Goal: Task Accomplishment & Management: Manage account settings

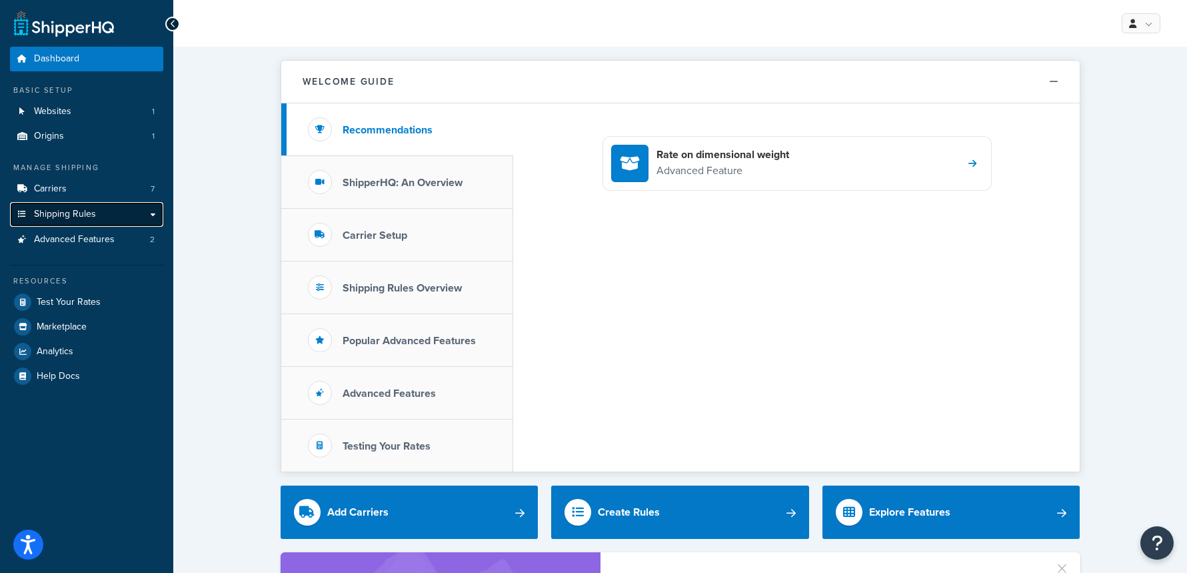
click at [37, 219] on span "Shipping Rules" at bounding box center [65, 214] width 62 height 11
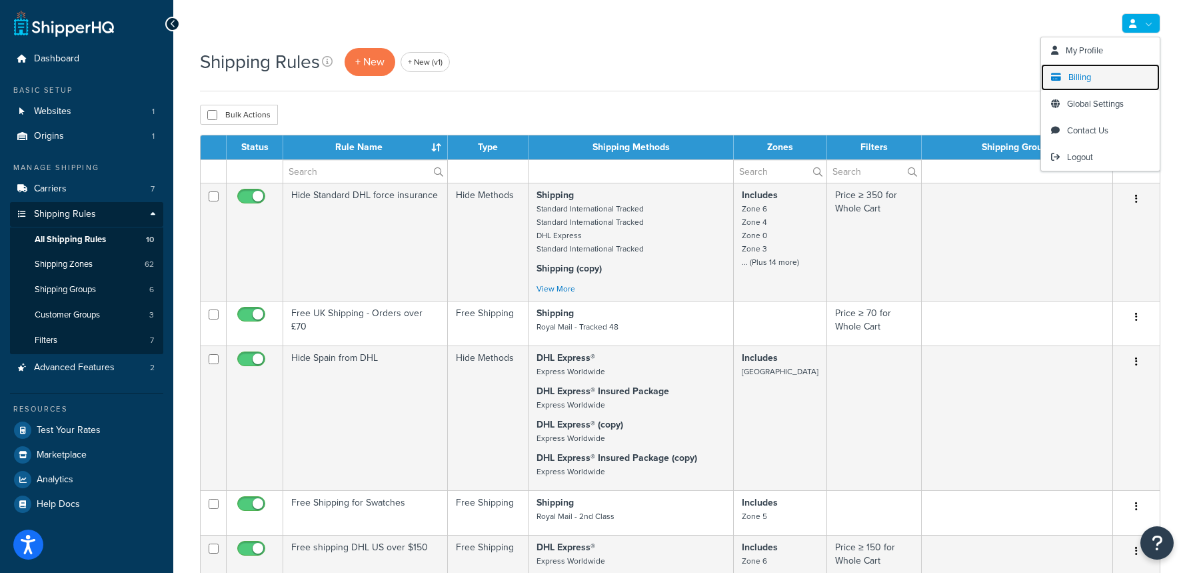
click at [1111, 80] on link "Billing" at bounding box center [1100, 77] width 119 height 27
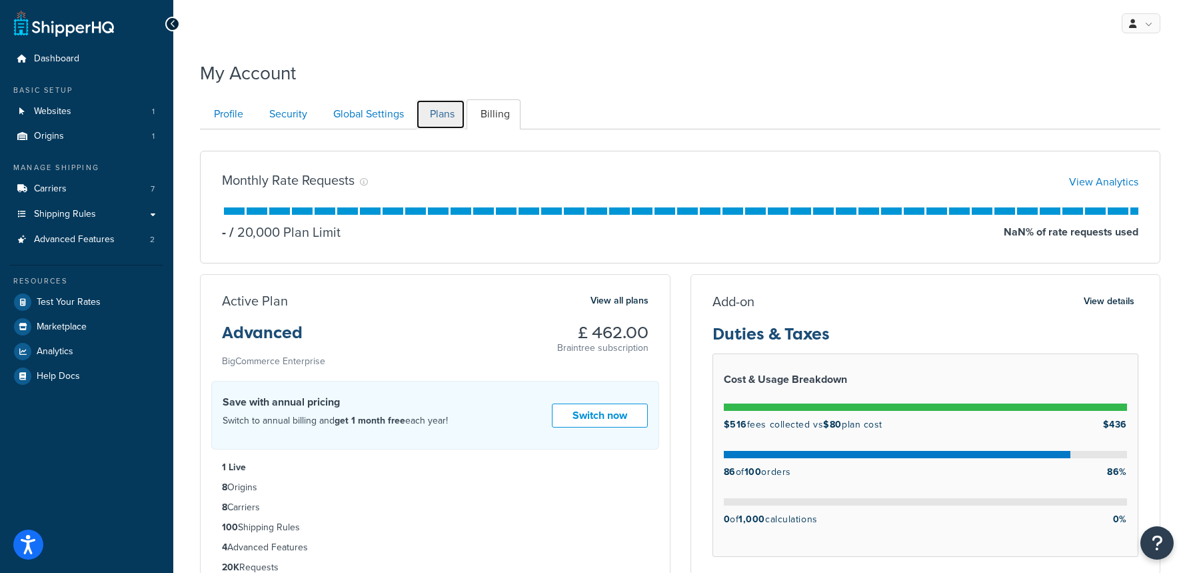
click at [433, 113] on link "Plans" at bounding box center [440, 114] width 49 height 30
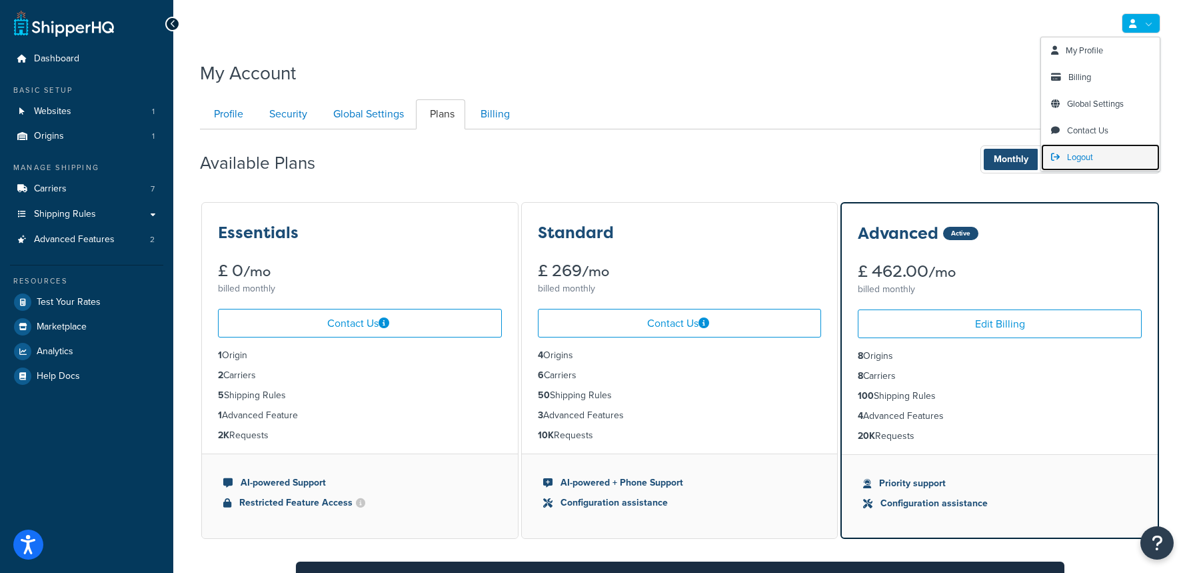
click at [1086, 157] on span "Logout" at bounding box center [1080, 157] width 26 height 13
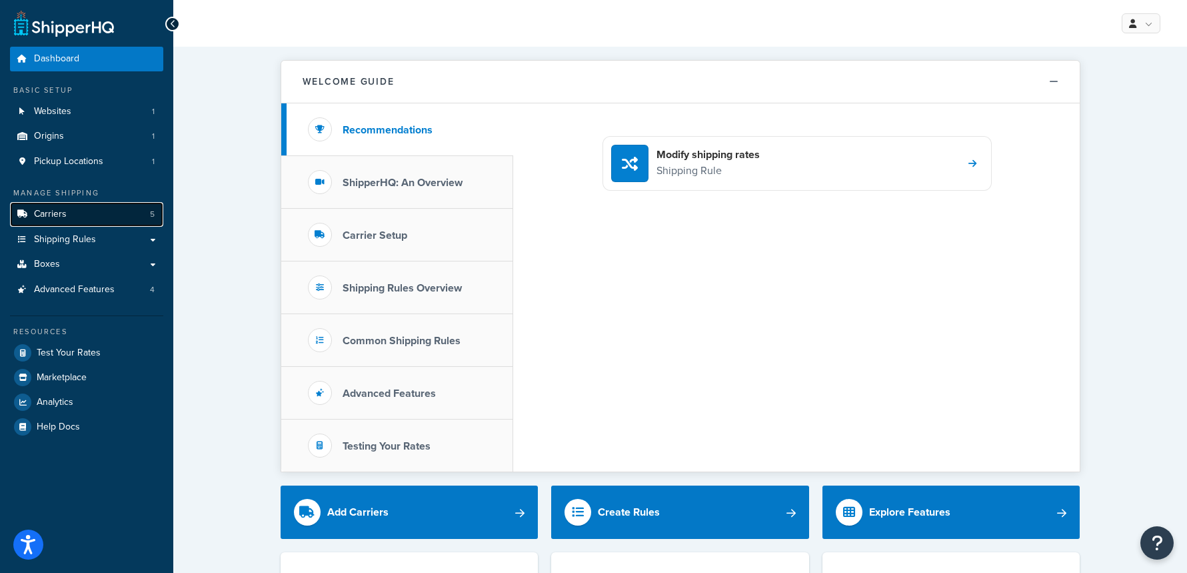
drag, startPoint x: 149, startPoint y: 215, endPoint x: 202, endPoint y: 213, distance: 53.4
click at [149, 215] on link "Carriers 5" at bounding box center [86, 214] width 153 height 25
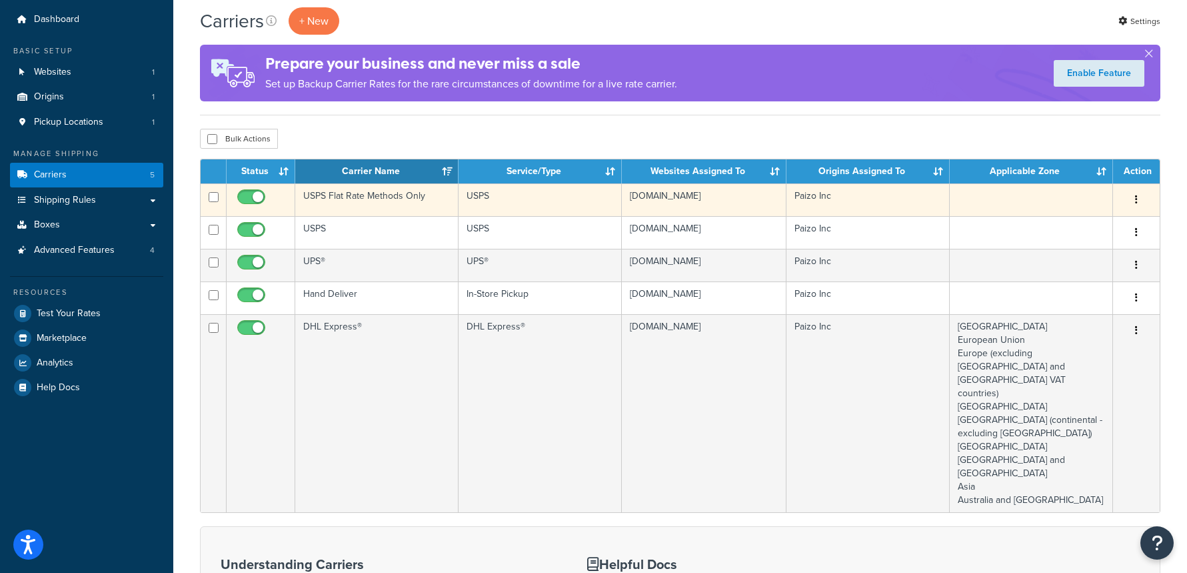
scroll to position [41, 0]
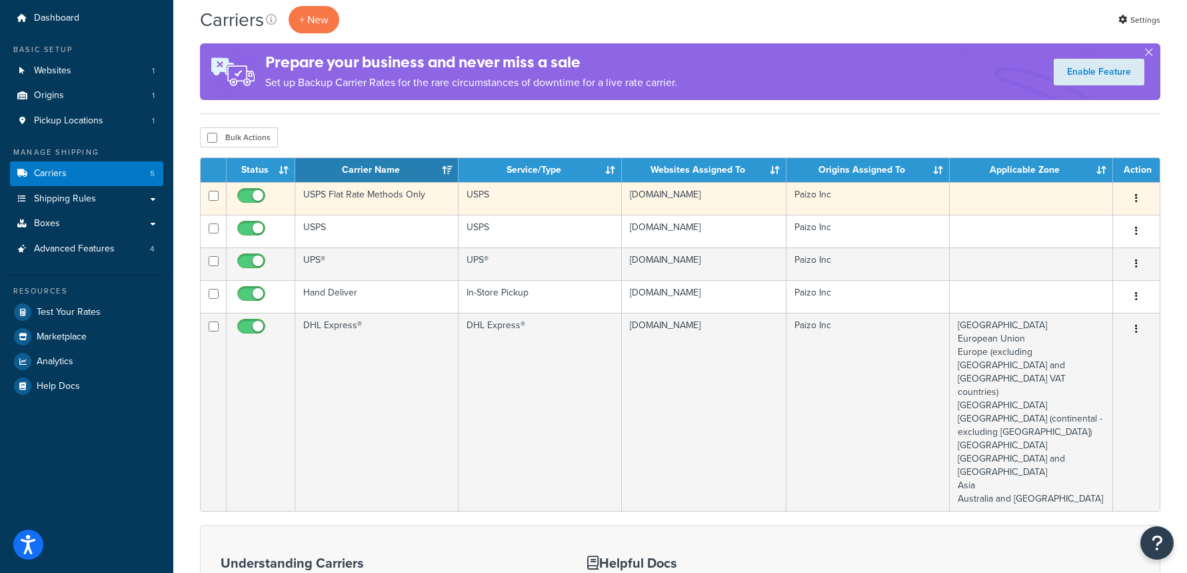
click at [407, 195] on td "USPS Flat Rate Methods Only" at bounding box center [376, 198] width 163 height 33
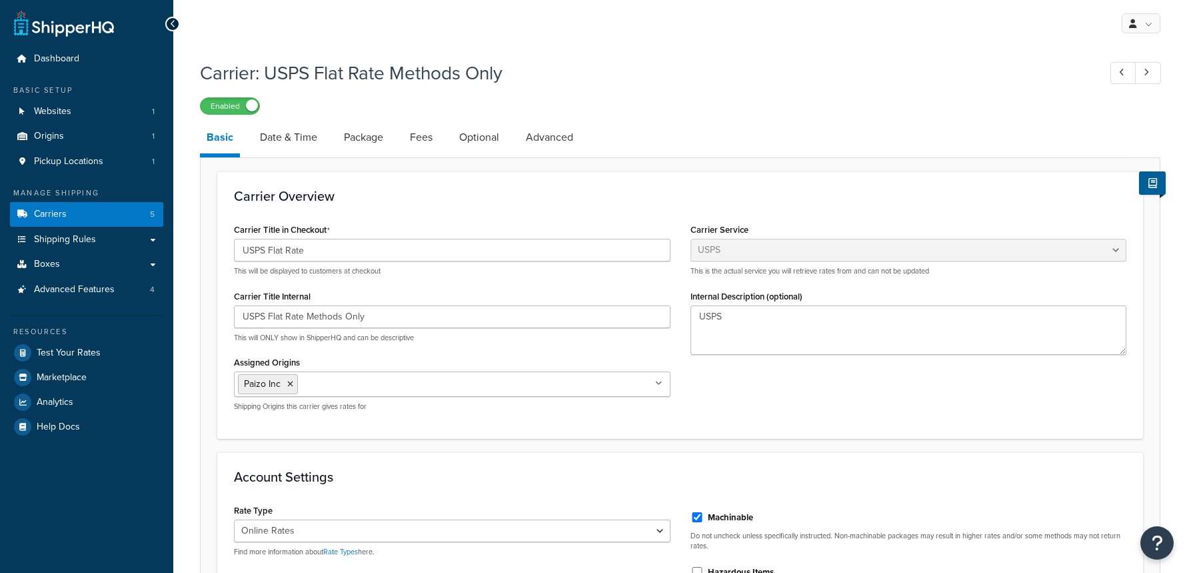
select select "usps"
select select "ONLINE"
click at [129, 239] on link "Shipping Rules" at bounding box center [86, 239] width 153 height 25
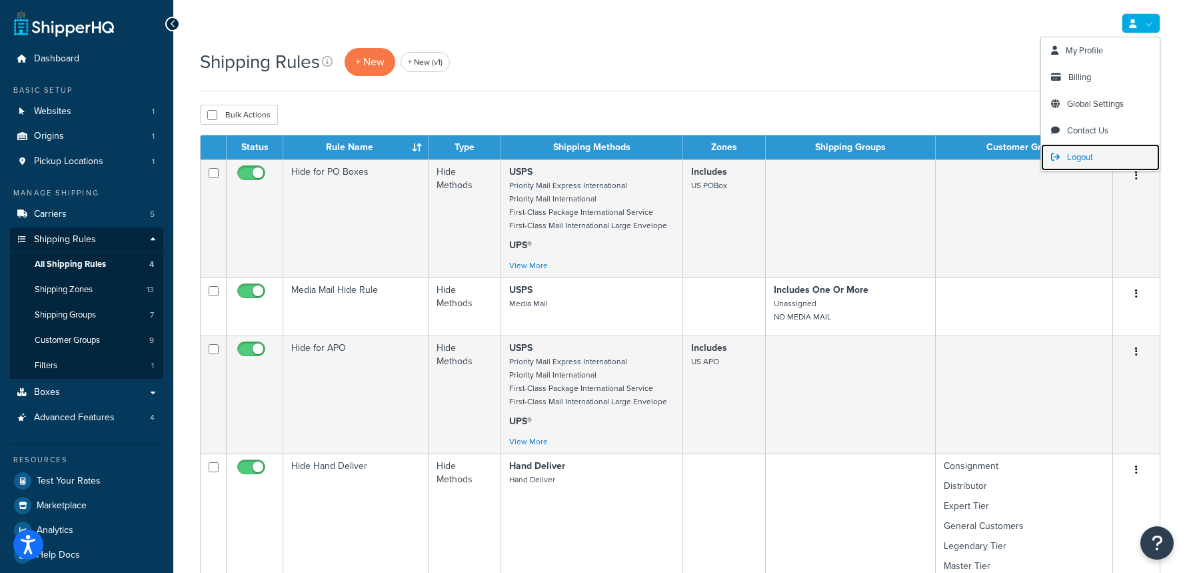
click at [1091, 154] on span "Logout" at bounding box center [1080, 157] width 26 height 13
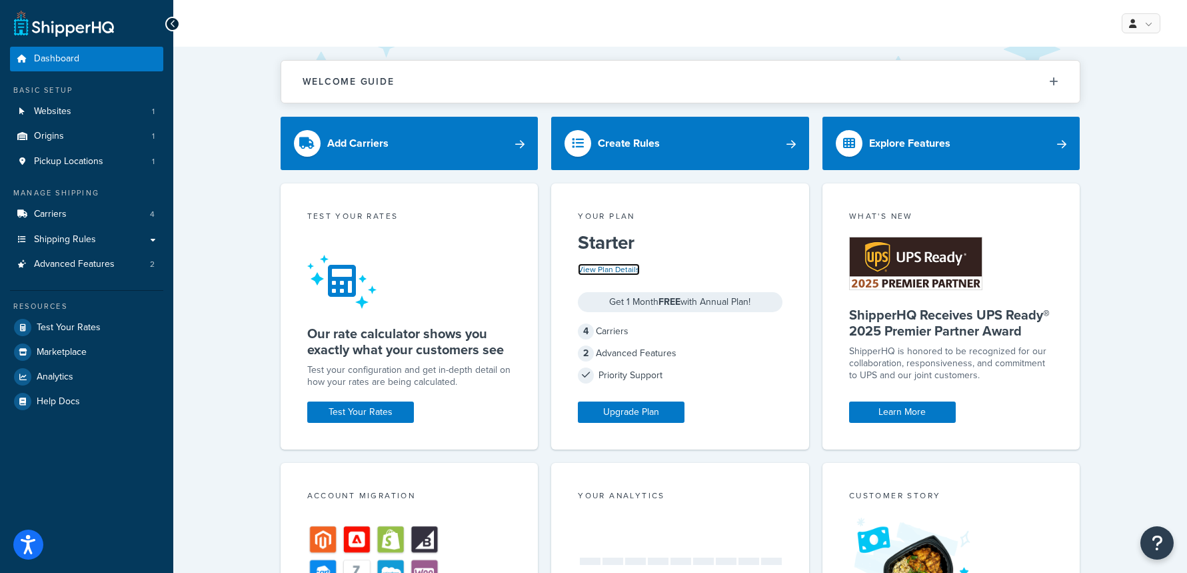
click at [609, 271] on link "View Plan Details" at bounding box center [609, 269] width 62 height 12
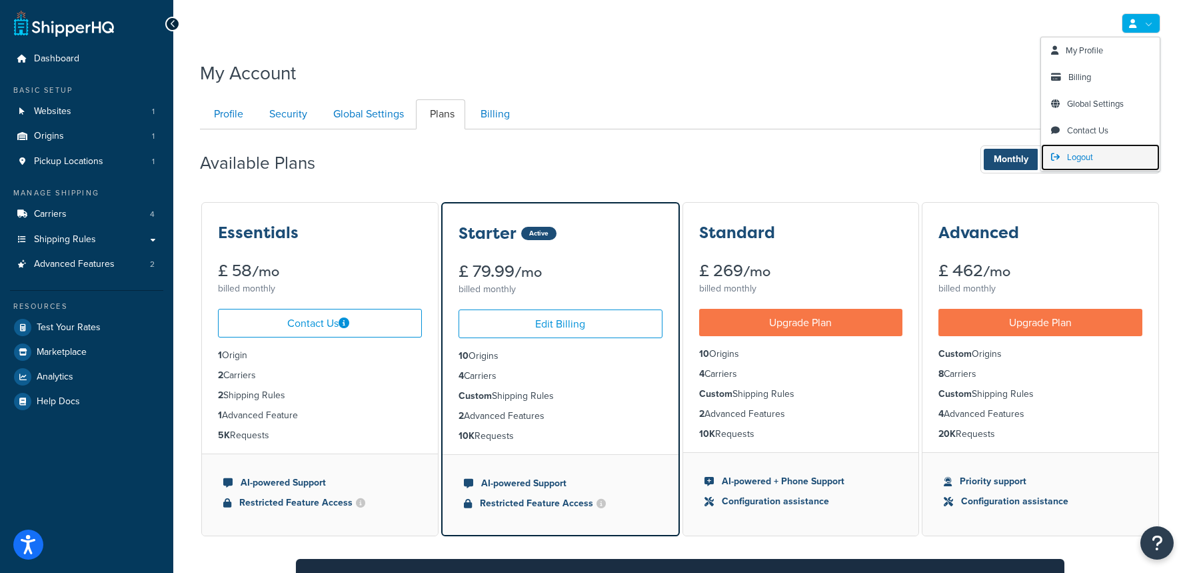
click at [1081, 152] on span "Logout" at bounding box center [1080, 157] width 26 height 13
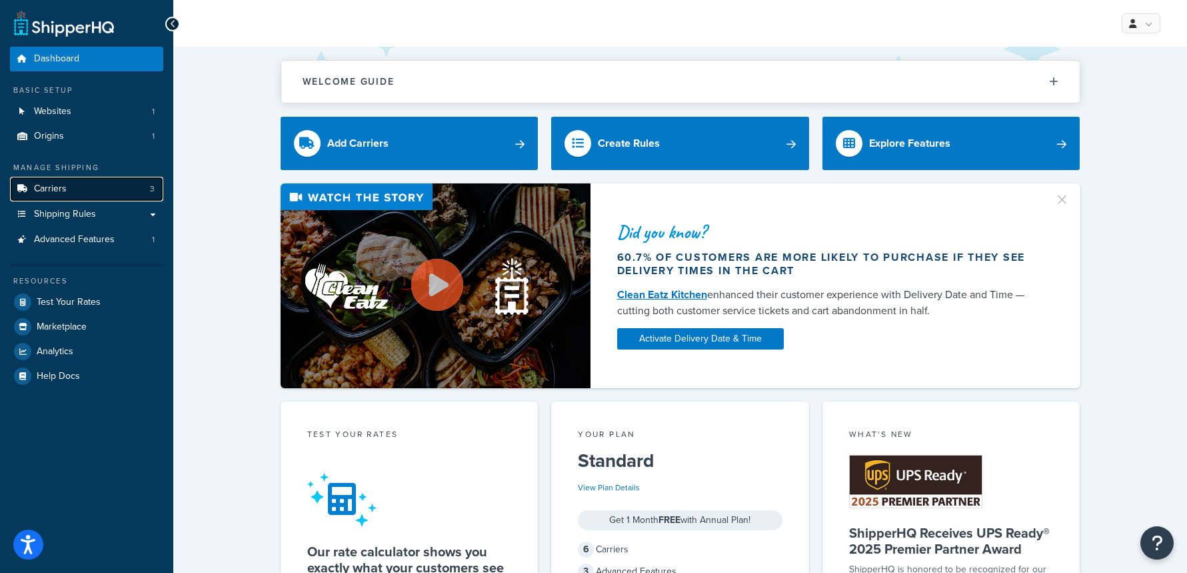
click at [112, 186] on link "Carriers 3" at bounding box center [86, 189] width 153 height 25
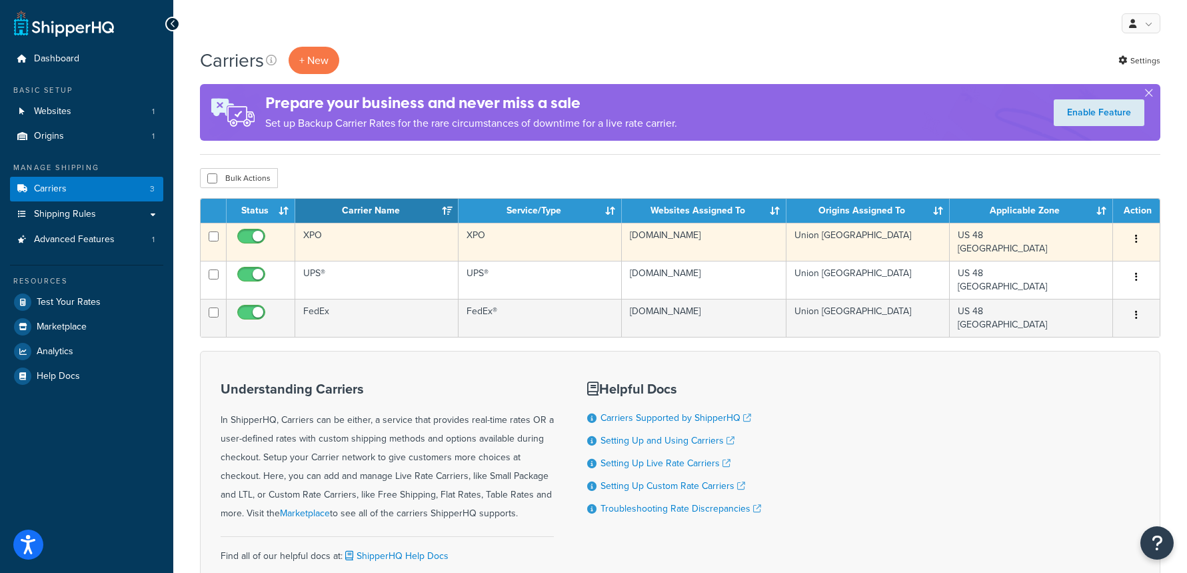
click at [397, 246] on td "XPO" at bounding box center [376, 242] width 163 height 38
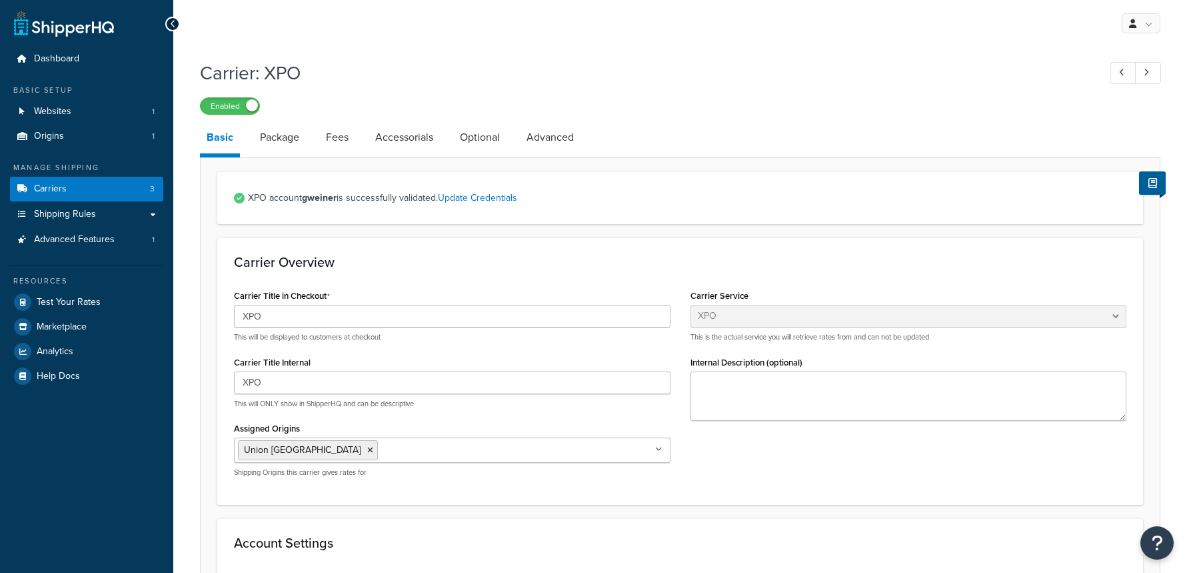
select select "xpoFreight"
click at [490, 139] on link "Optional" at bounding box center [479, 137] width 53 height 32
select select "55"
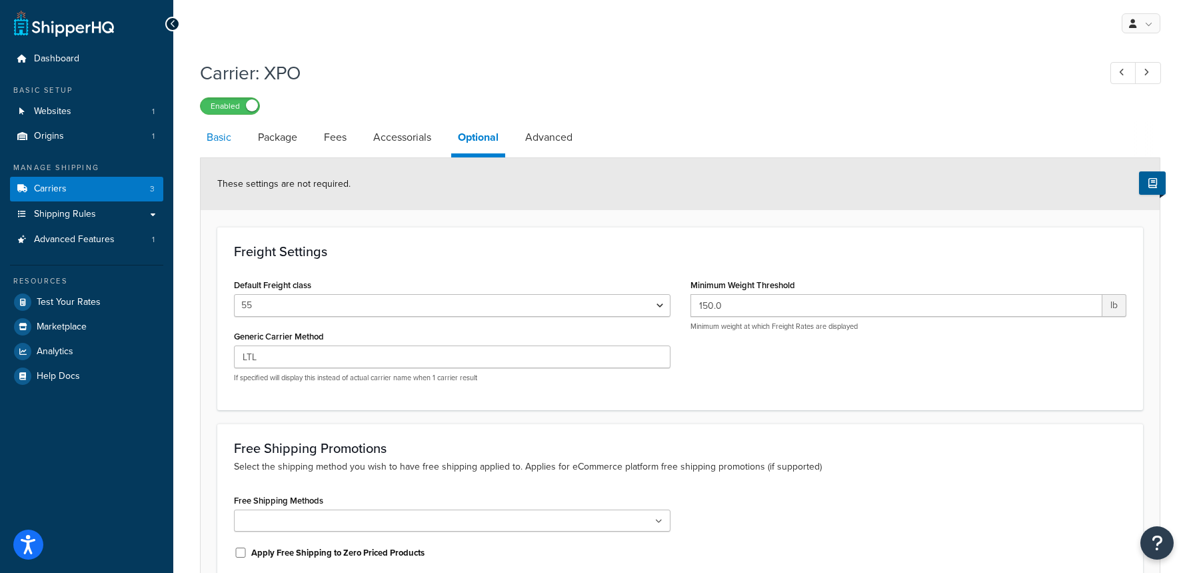
click at [231, 132] on link "Basic" at bounding box center [219, 137] width 38 height 32
select select "xpoFreight"
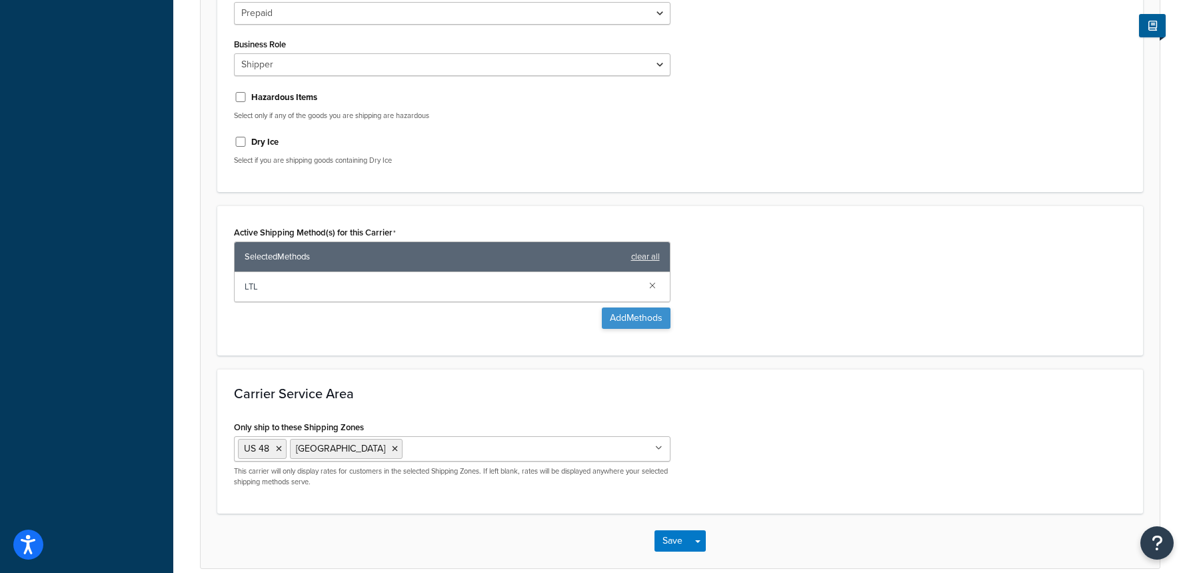
scroll to position [586, 0]
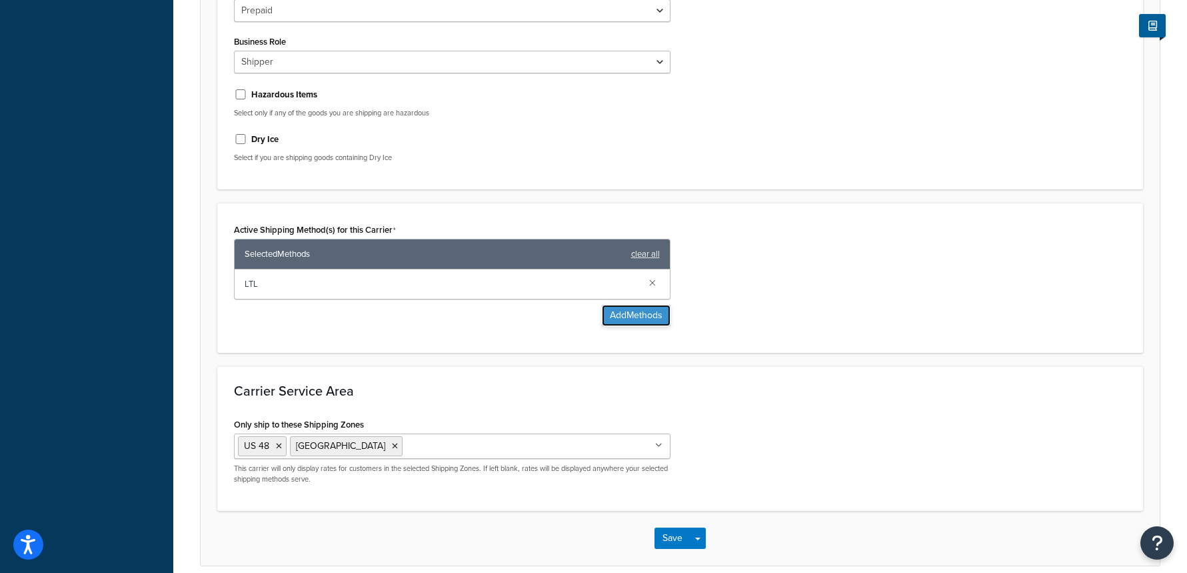
click at [661, 324] on button "Add Methods" at bounding box center [636, 315] width 69 height 21
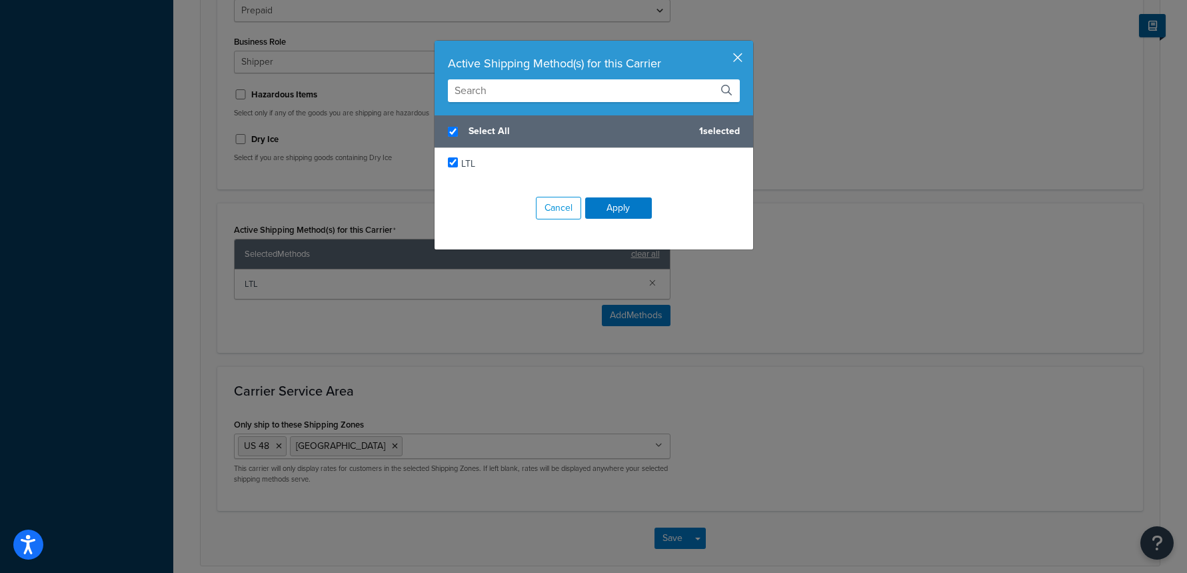
click at [750, 44] on button "button" at bounding box center [751, 42] width 3 height 3
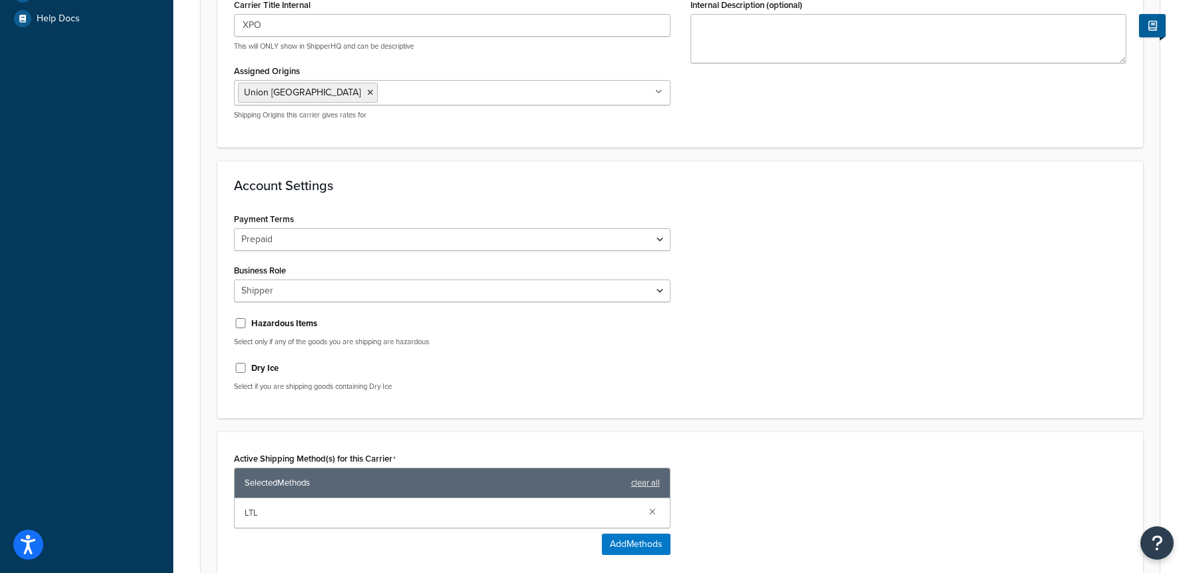
scroll to position [0, 0]
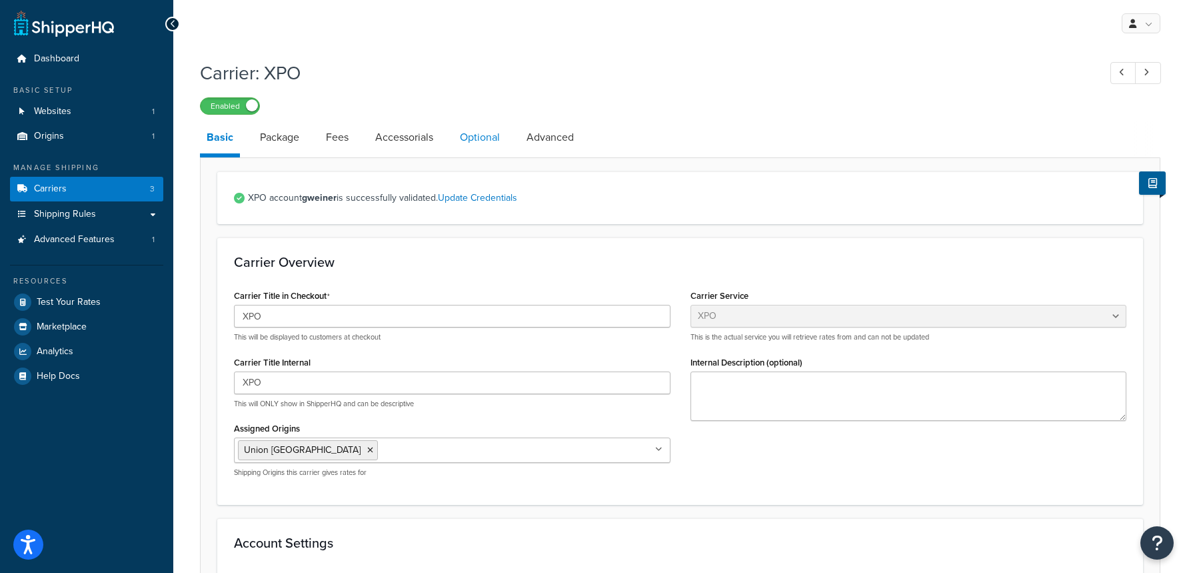
click at [477, 136] on link "Optional" at bounding box center [479, 137] width 53 height 32
select select "55"
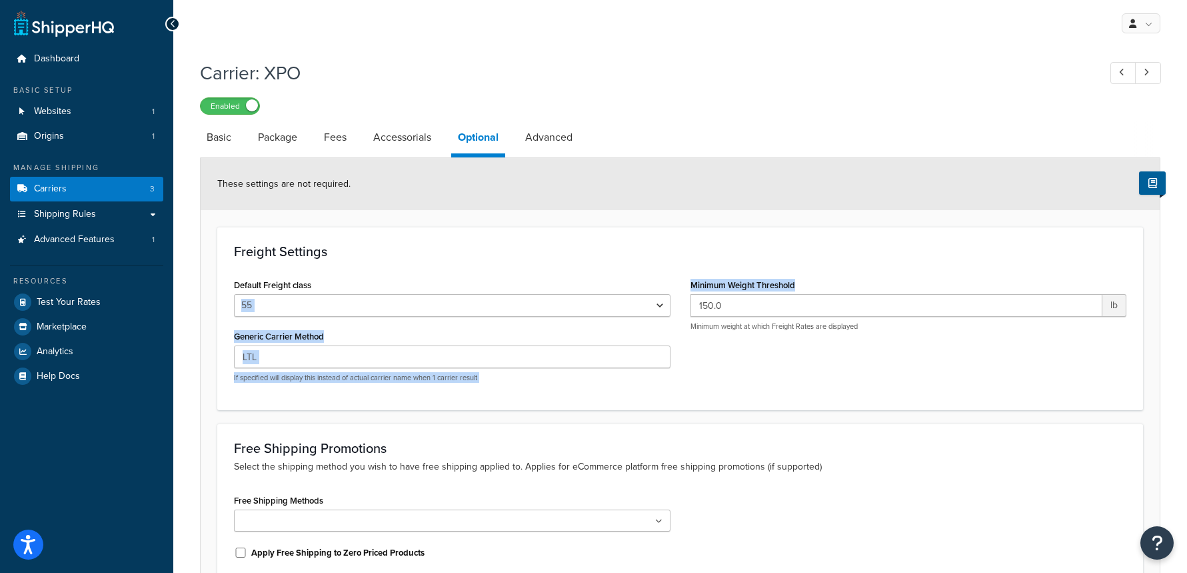
drag, startPoint x: 811, startPoint y: 282, endPoint x: 677, endPoint y: 285, distance: 134.0
click at [677, 285] on div "Default Freight class 50 55 60 65 70 77.5 85 92.5 100 110 125 150 175 200 250 3…" at bounding box center [680, 333] width 913 height 117
click at [759, 263] on div "Freight Settings Default Freight class 50 55 60 65 70 77.5 85 92.5 100 110 125 …" at bounding box center [680, 318] width 926 height 183
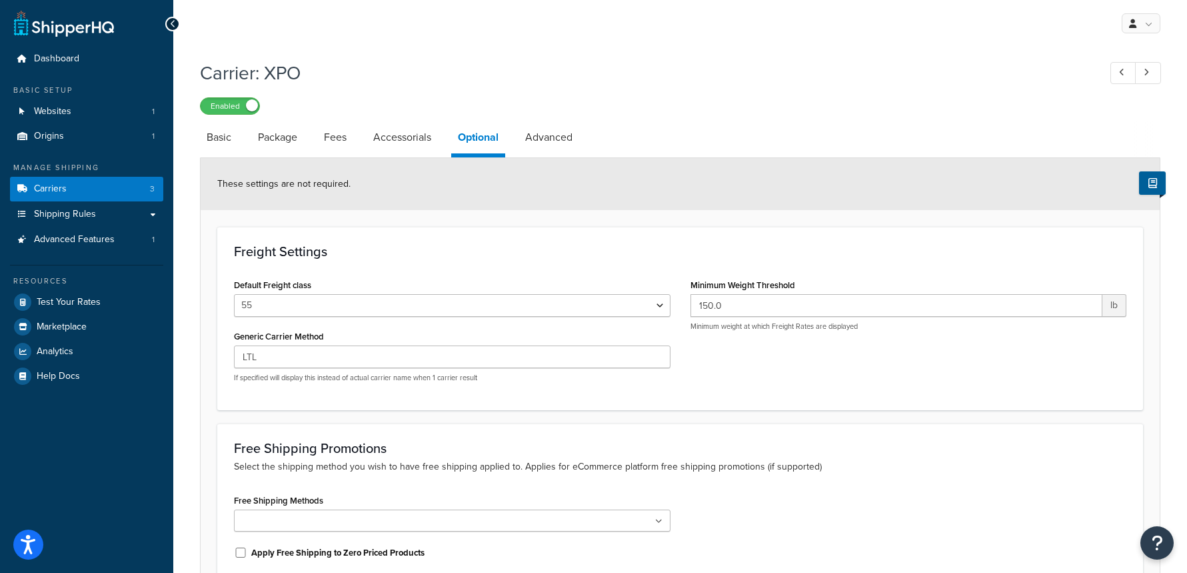
click at [776, 284] on label "Minimum Weight Threshold" at bounding box center [743, 285] width 105 height 10
click at [776, 294] on input "150.0" at bounding box center [897, 305] width 413 height 23
click at [776, 284] on label "Minimum Weight Threshold" at bounding box center [743, 285] width 105 height 10
click at [776, 294] on input "150.0" at bounding box center [897, 305] width 413 height 23
click at [776, 284] on label "Minimum Weight Threshold" at bounding box center [743, 285] width 105 height 10
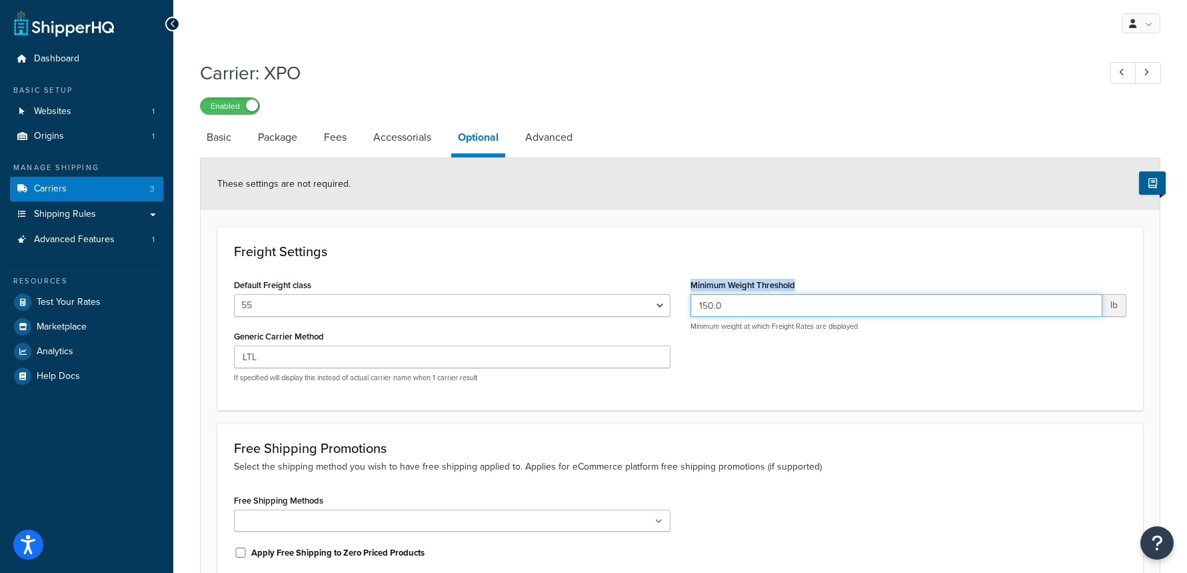
click at [776, 294] on input "150.0" at bounding box center [897, 305] width 413 height 23
drag, startPoint x: 813, startPoint y: 283, endPoint x: 718, endPoint y: 281, distance: 94.7
click at [718, 281] on div "Minimum Weight Threshold 150.0 lb Minimum weight at which Freight Rates are dis…" at bounding box center [909, 303] width 437 height 56
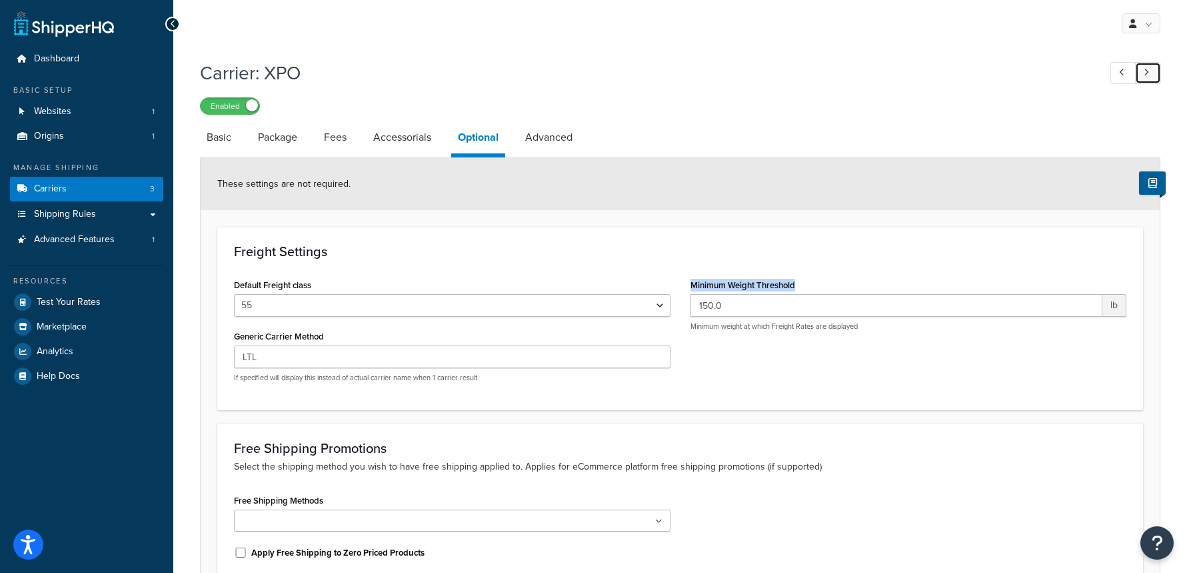
click at [1160, 75] on link at bounding box center [1148, 73] width 26 height 22
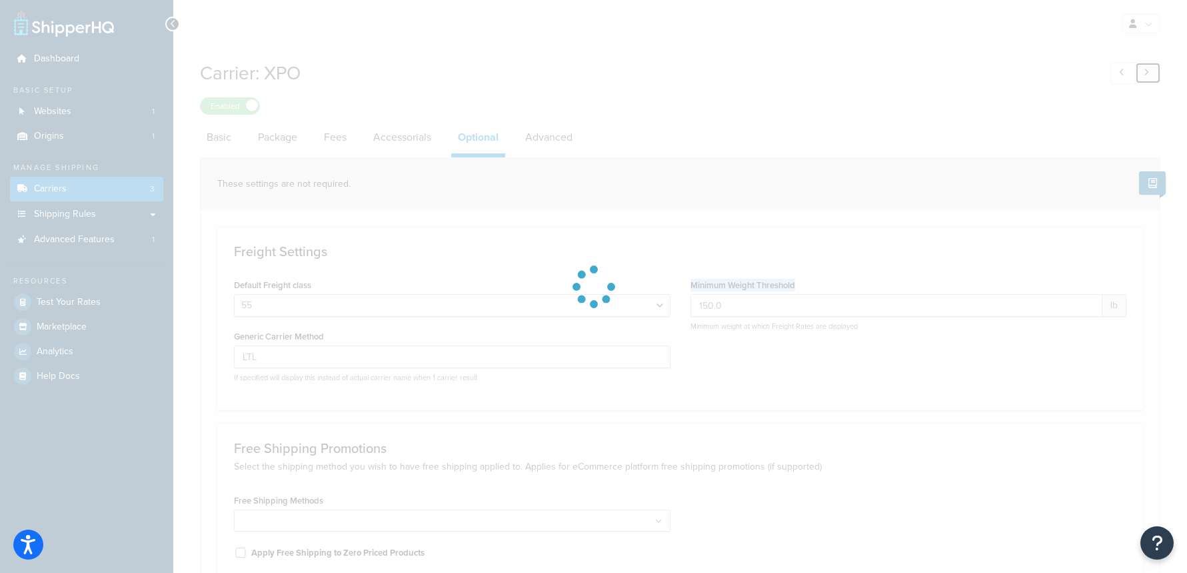
select select "business"
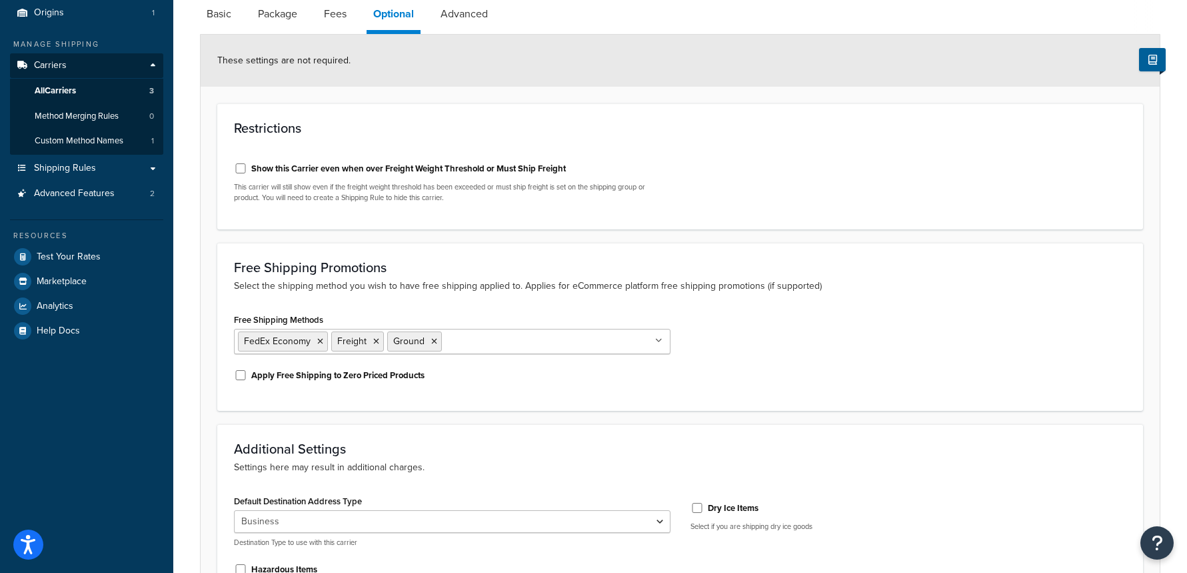
scroll to position [121, 0]
click at [231, 19] on link "Basic" at bounding box center [219, 16] width 38 height 32
select select "fedEx"
select select "REGULAR_PICKUP"
select select "YOUR_PACKAGING"
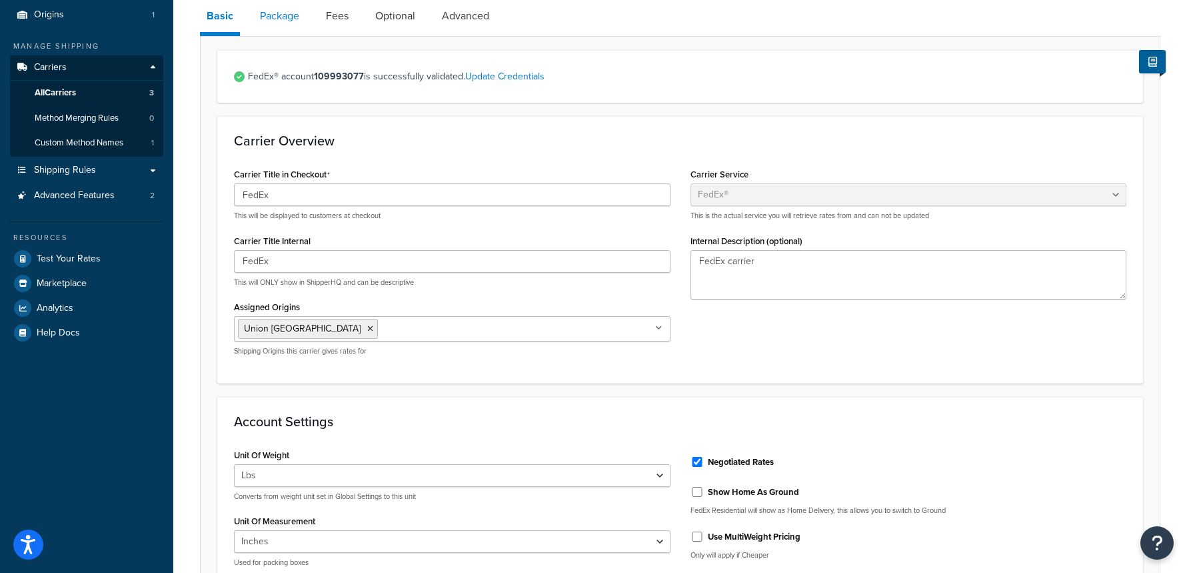
click at [271, 23] on link "Package" at bounding box center [279, 16] width 53 height 32
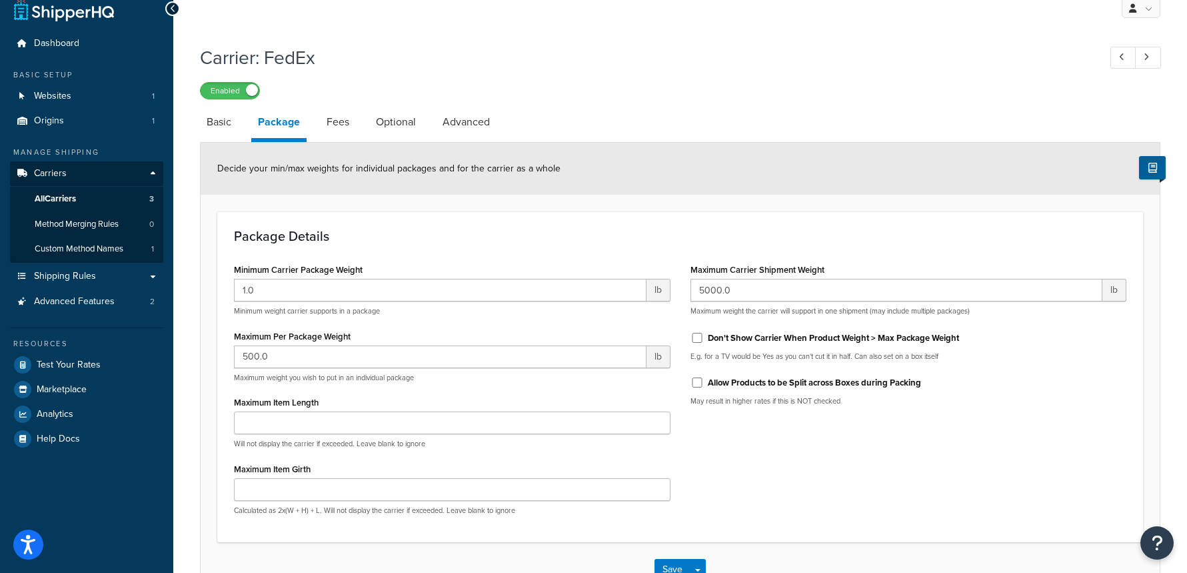
scroll to position [17, 0]
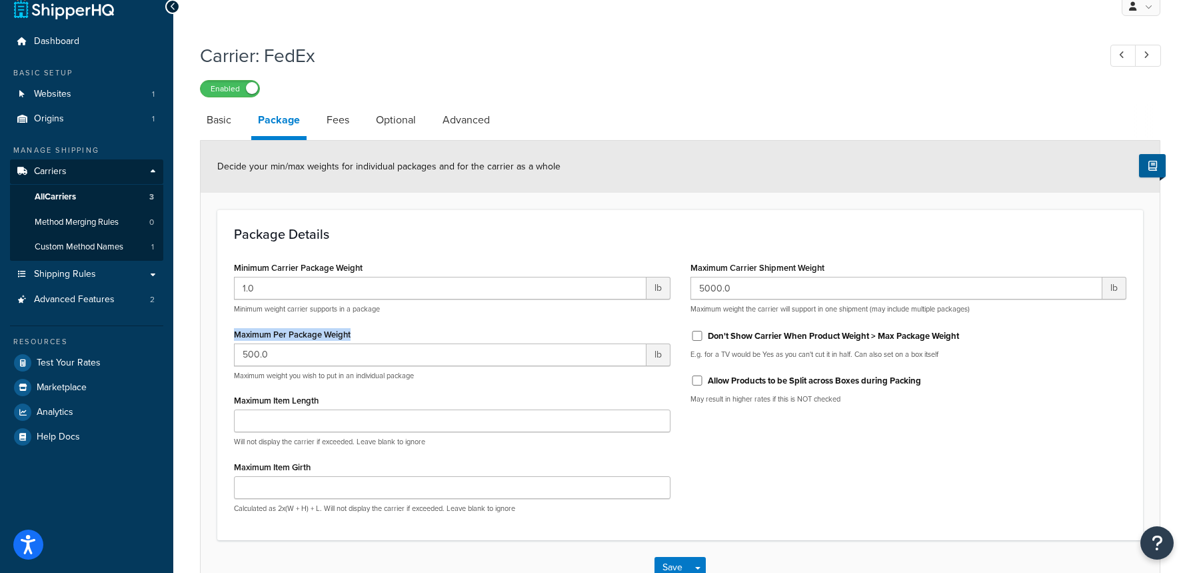
drag, startPoint x: 360, startPoint y: 335, endPoint x: 236, endPoint y: 327, distance: 124.3
click at [231, 328] on div "Minimum Carrier Package Weight 1.0 lb Minimum weight carrier supports in a pack…" at bounding box center [452, 390] width 457 height 265
drag, startPoint x: 889, startPoint y: 381, endPoint x: 709, endPoint y: 379, distance: 179.3
click at [709, 379] on div "Allow Products to be Split across Boxes during Packing" at bounding box center [909, 379] width 437 height 20
copy label "Allow Products to be Split across Boxes during Packing"
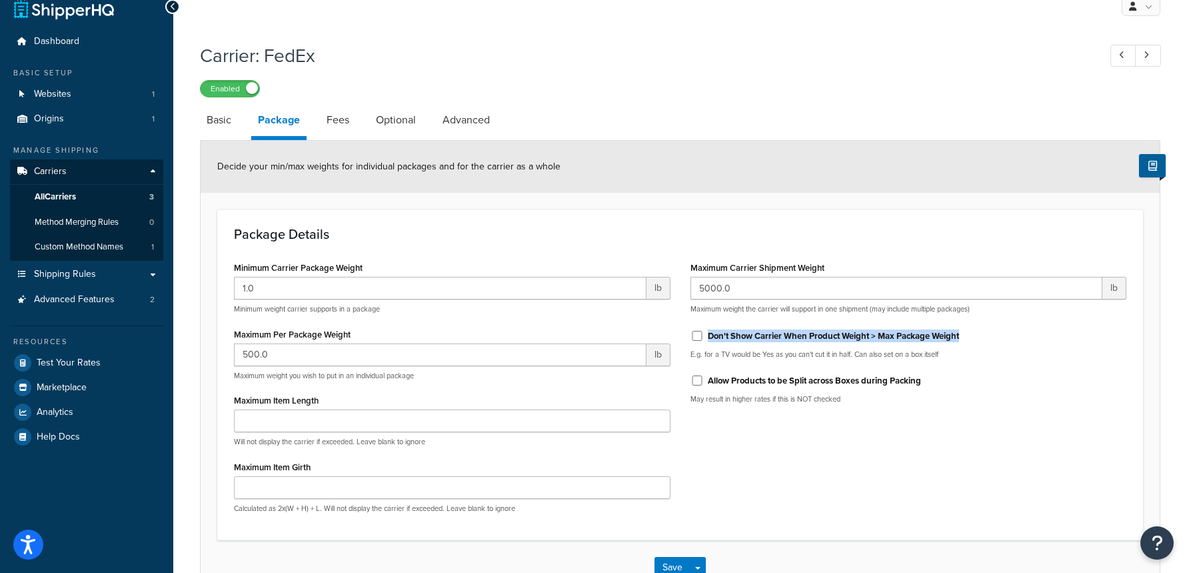
drag, startPoint x: 971, startPoint y: 338, endPoint x: 713, endPoint y: 339, distance: 258.6
click at [709, 337] on div "Don't Show Carrier When Product Weight > Max Package Weight" at bounding box center [909, 335] width 437 height 20
copy label "Don't Show Carrier When Product Weight > Max Package Weight"
click at [135, 305] on link "Advanced Features 2" at bounding box center [86, 299] width 153 height 25
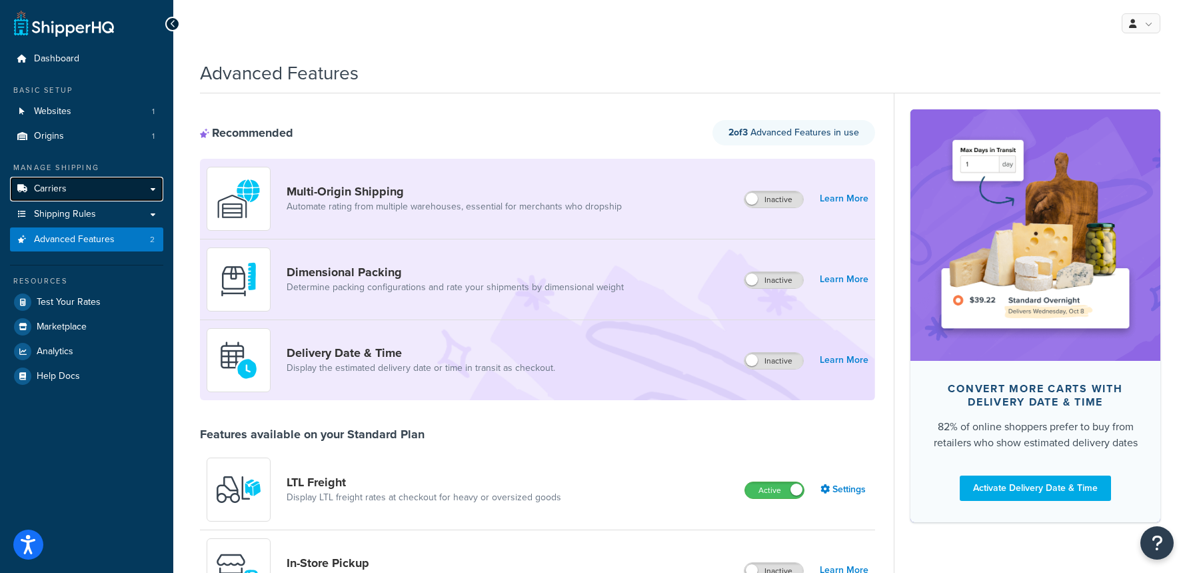
click at [115, 192] on link "Carriers" at bounding box center [86, 189] width 153 height 25
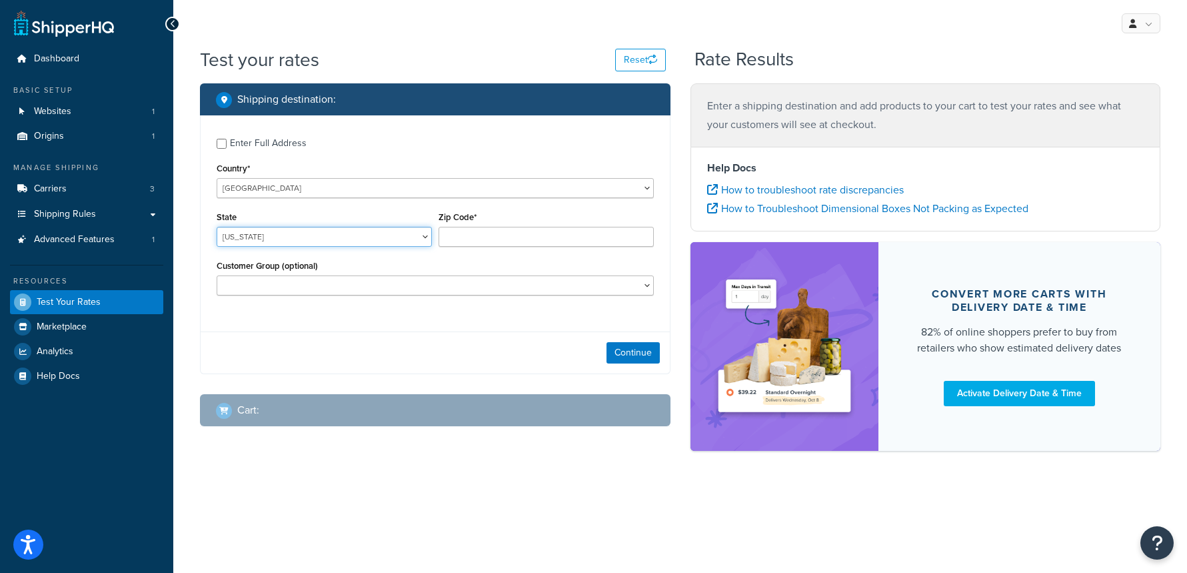
click at [304, 236] on select "Alabama Alaska American Samoa Arizona Arkansas Armed Forces Americas Armed Forc…" at bounding box center [324, 237] width 215 height 20
select select "CA"
click at [217, 227] on select "Alabama Alaska American Samoa Arizona Arkansas Armed Forces Americas Armed Forc…" at bounding box center [324, 237] width 215 height 20
click at [458, 242] on input "Zip Code*" at bounding box center [546, 237] width 215 height 20
type input "90210"
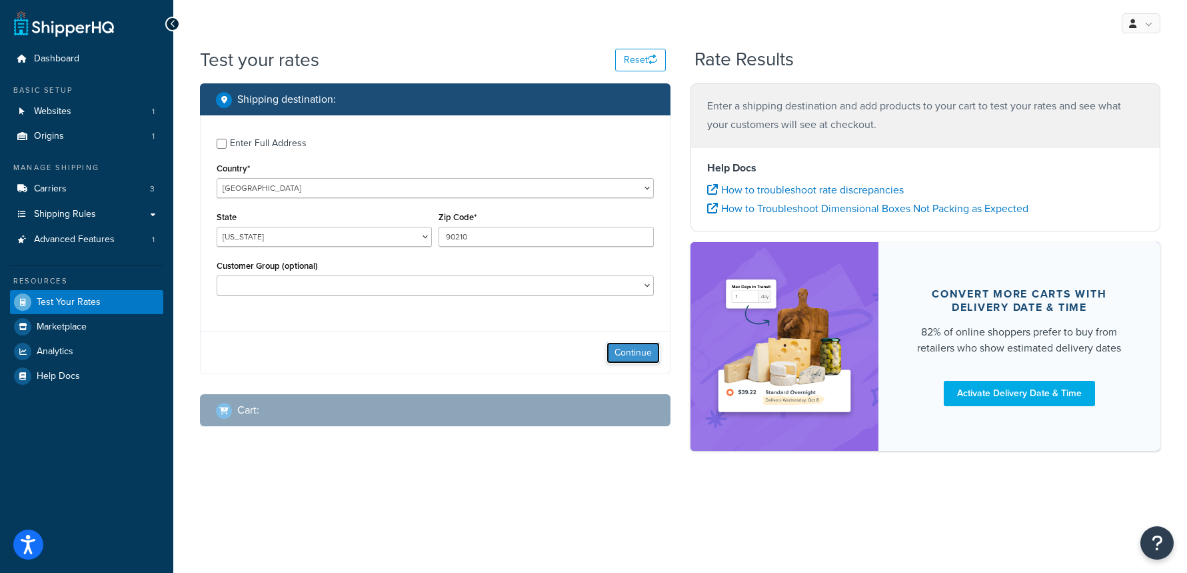
click at [650, 363] on button "Continue" at bounding box center [633, 352] width 53 height 21
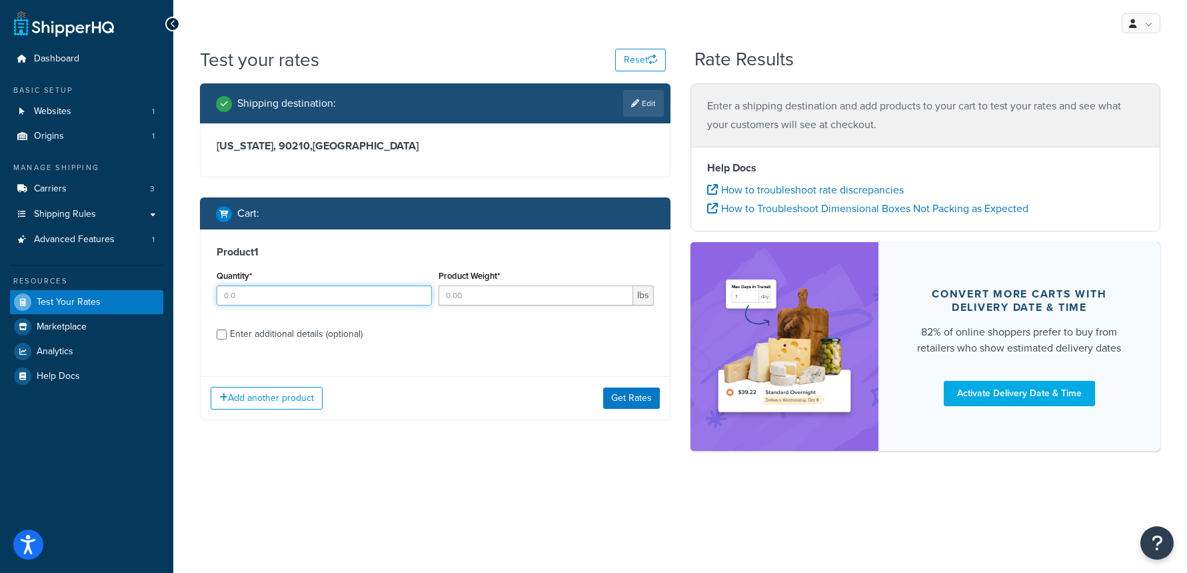
click at [325, 293] on input "Quantity*" at bounding box center [324, 295] width 215 height 20
type input "1"
type input "210"
click at [297, 340] on div "Enter additional details (optional)" at bounding box center [296, 334] width 133 height 19
click at [227, 339] on input "Enter additional details (optional)" at bounding box center [222, 334] width 10 height 10
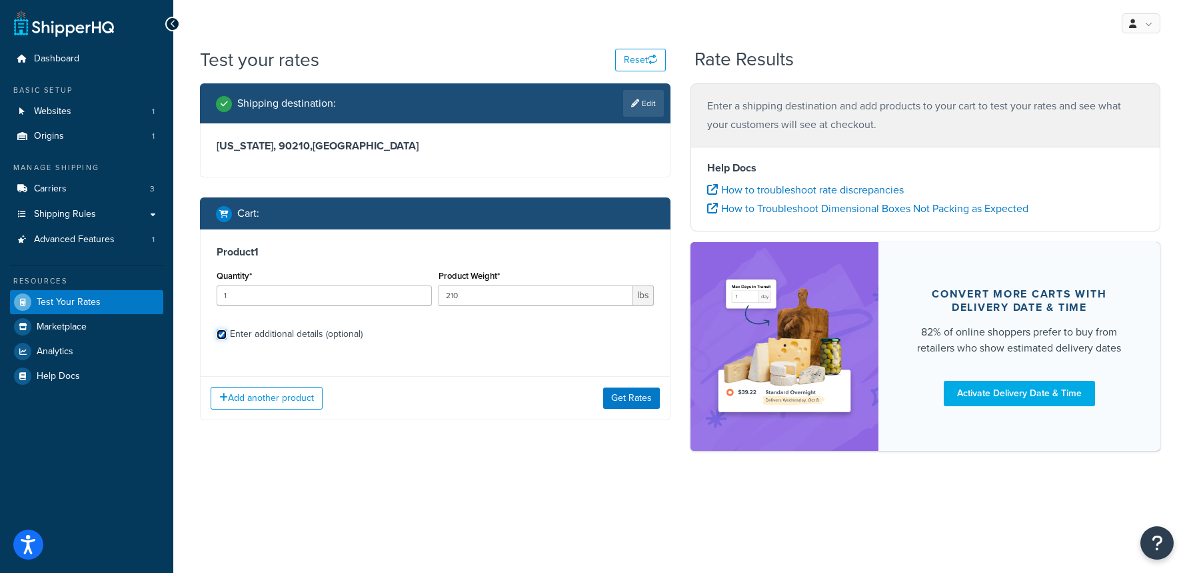
checkbox input "true"
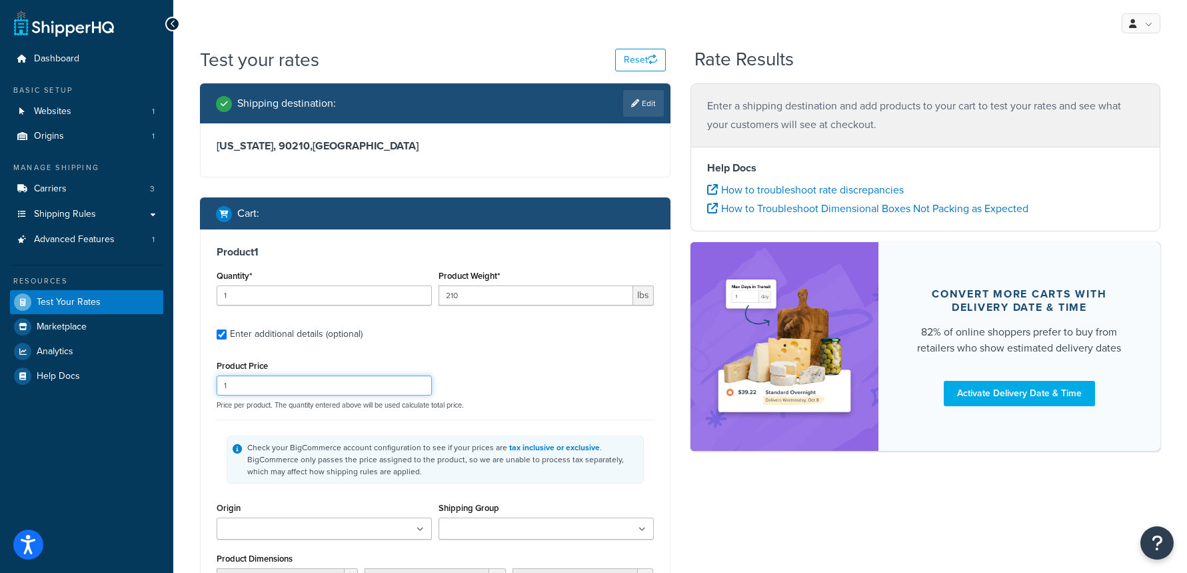
click at [279, 391] on input "1" at bounding box center [324, 385] width 215 height 20
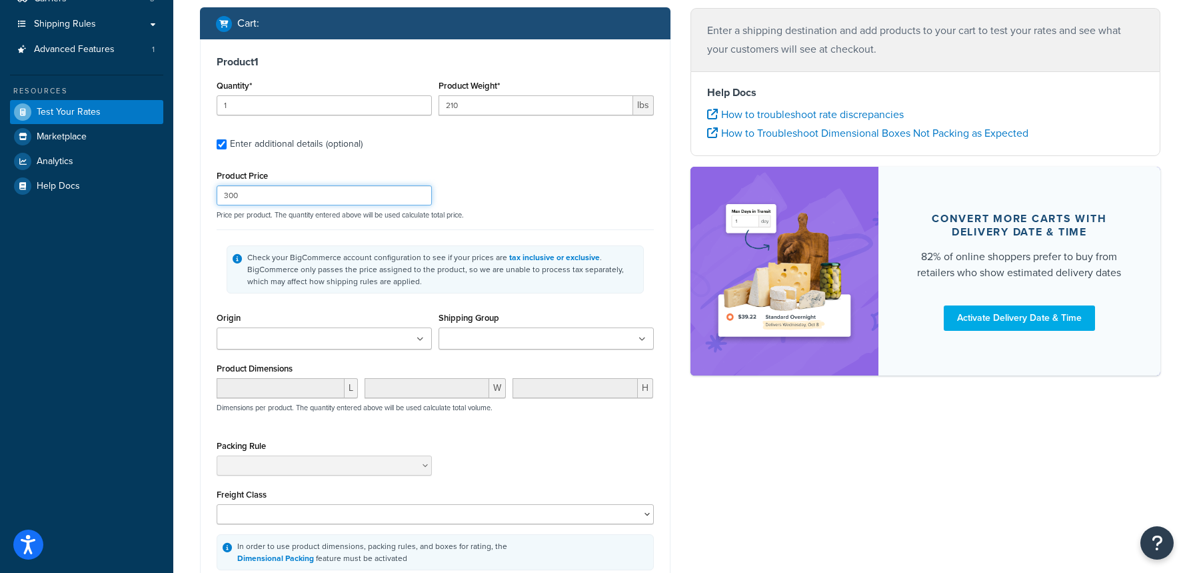
type input "300"
click at [293, 343] on input "Origin" at bounding box center [280, 339] width 118 height 15
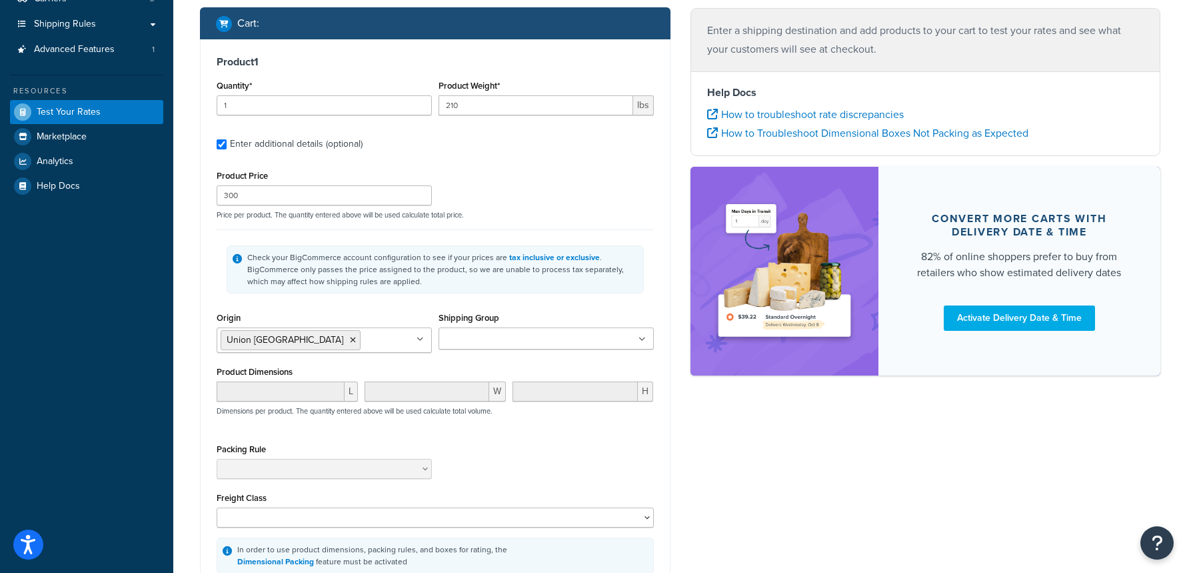
click at [375, 289] on div "Check your BigCommerce account configuration to see if your prices are tax incl…" at bounding box center [435, 269] width 417 height 48
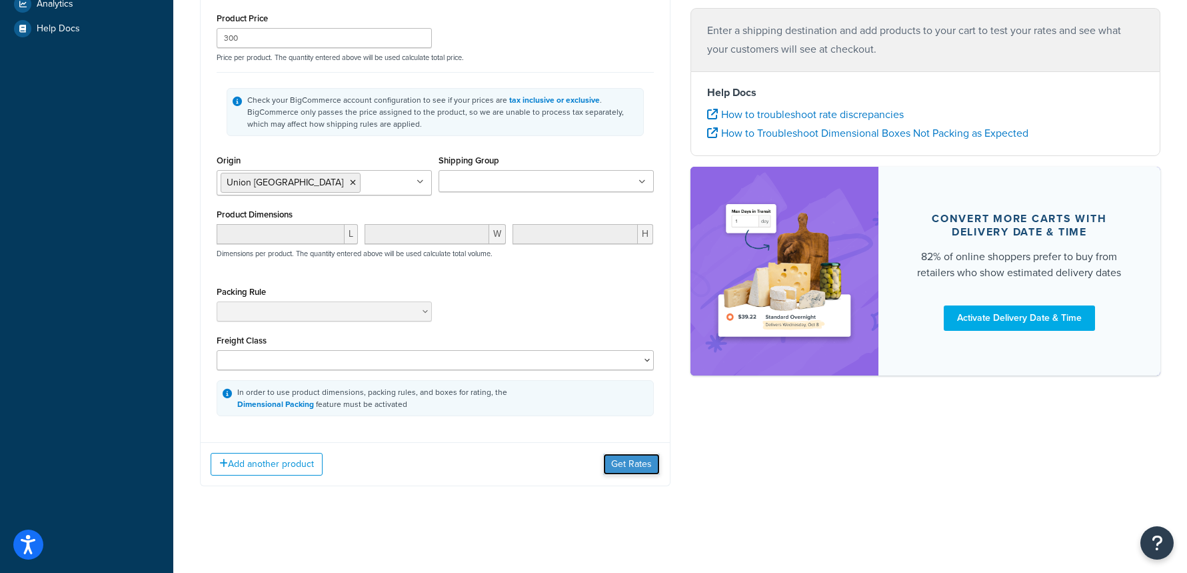
click at [635, 465] on button "Get Rates" at bounding box center [631, 463] width 57 height 21
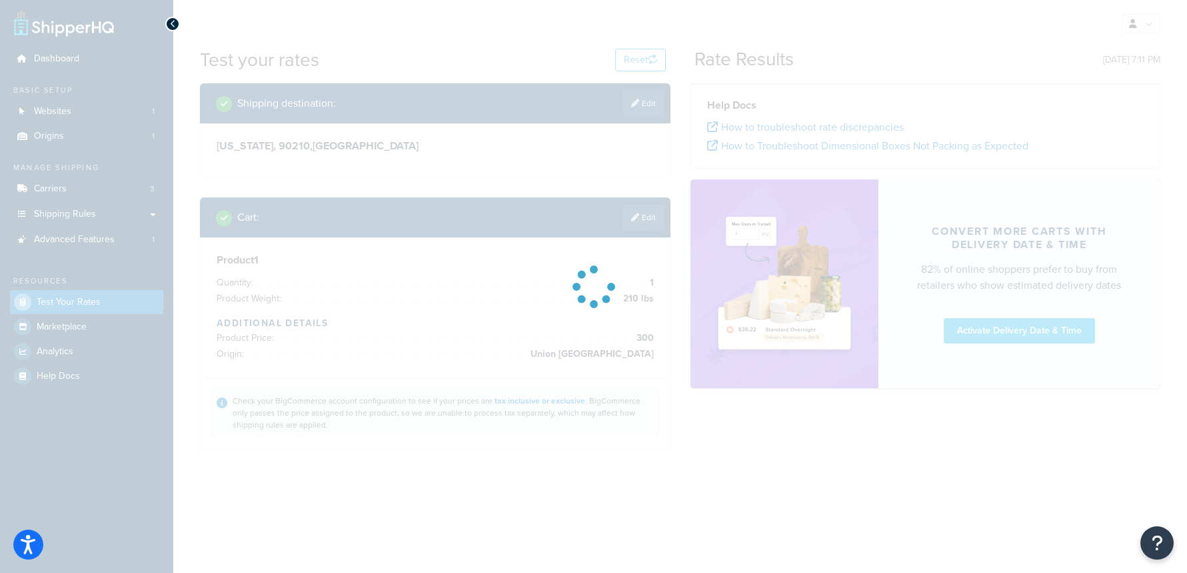
scroll to position [0, 0]
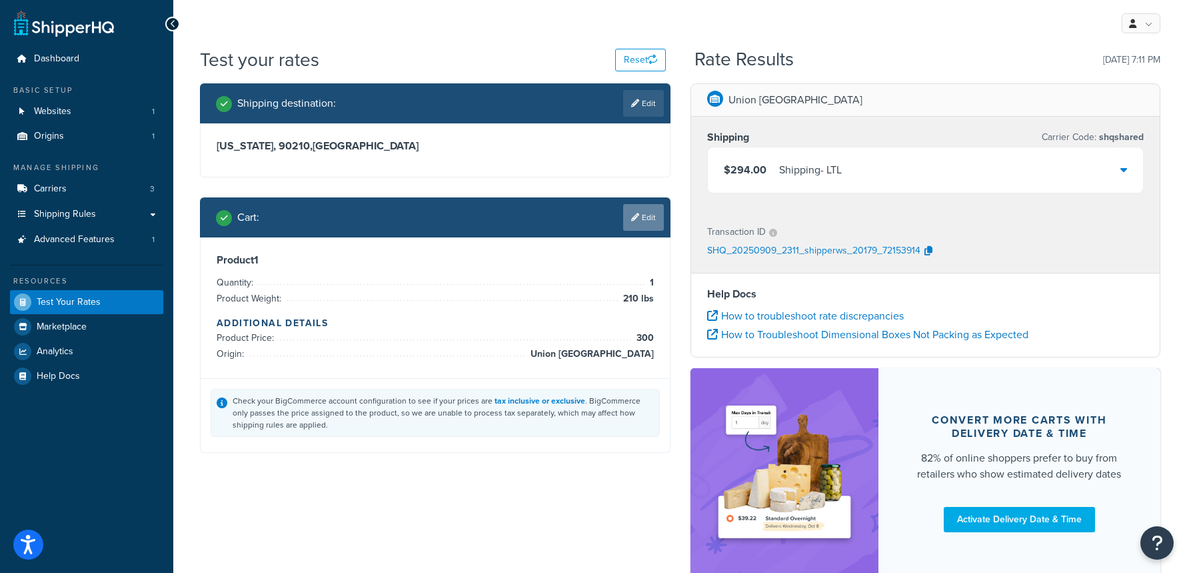
click at [639, 221] on link "Edit" at bounding box center [643, 217] width 41 height 27
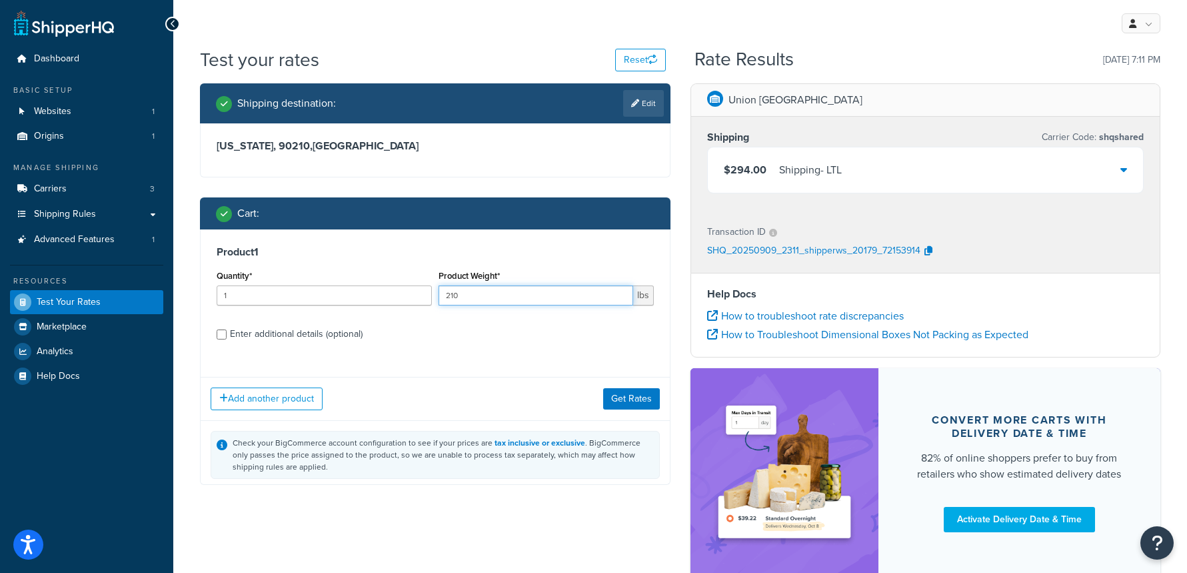
click at [488, 297] on input "210" at bounding box center [536, 295] width 195 height 20
type input "214"
click at [624, 403] on button "Get Rates" at bounding box center [631, 397] width 57 height 21
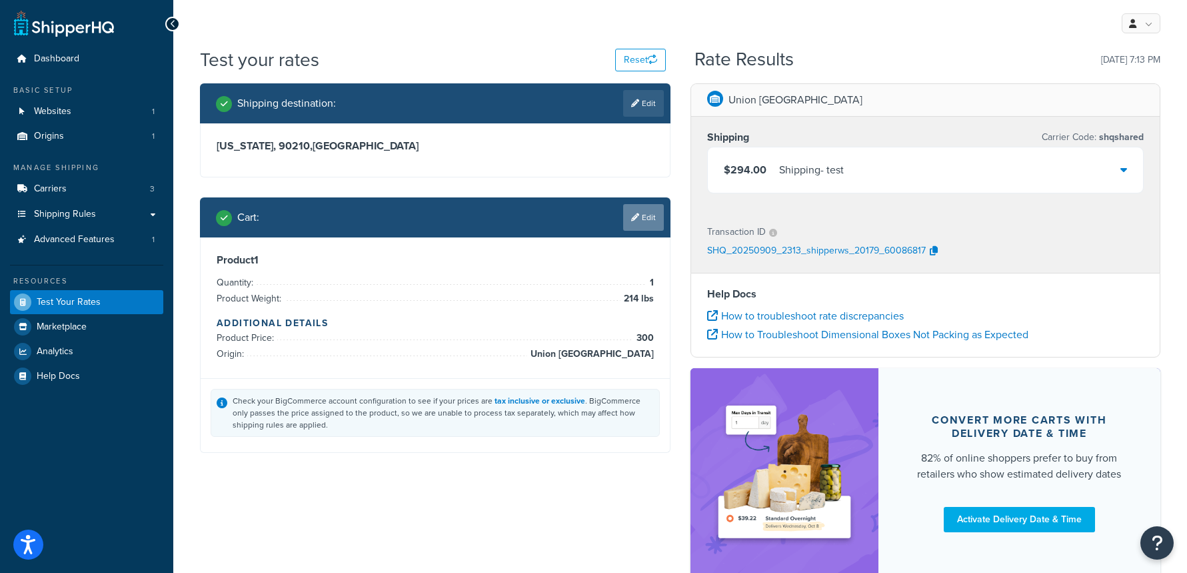
click at [637, 224] on link "Edit" at bounding box center [643, 217] width 41 height 27
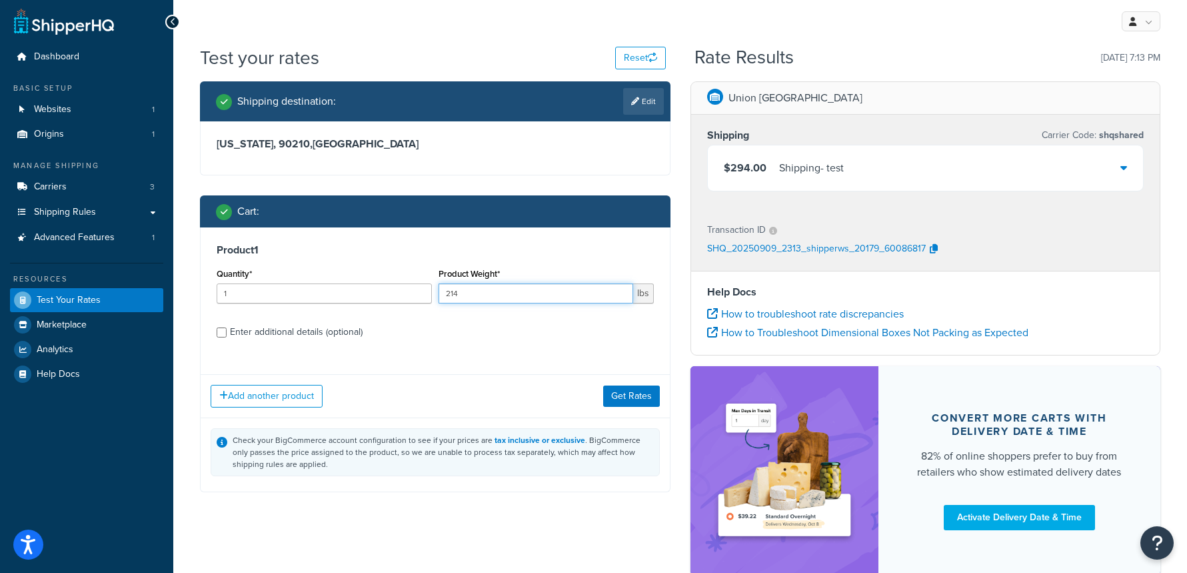
click at [479, 292] on input "214" at bounding box center [536, 293] width 195 height 20
type input "210"
click at [633, 393] on button "Get Rates" at bounding box center [631, 395] width 57 height 21
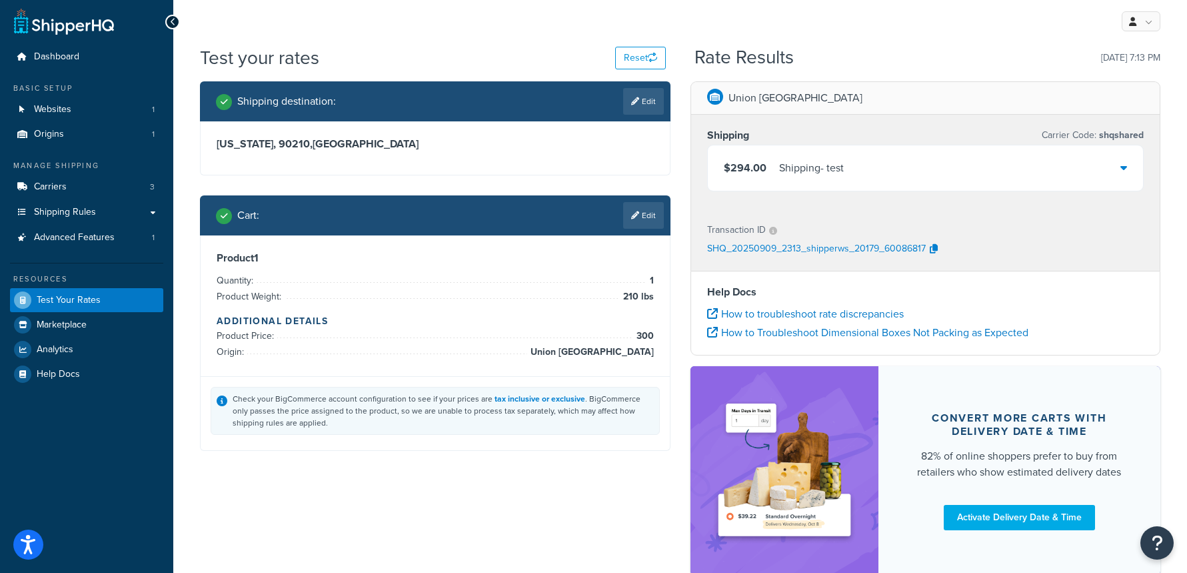
scroll to position [0, 0]
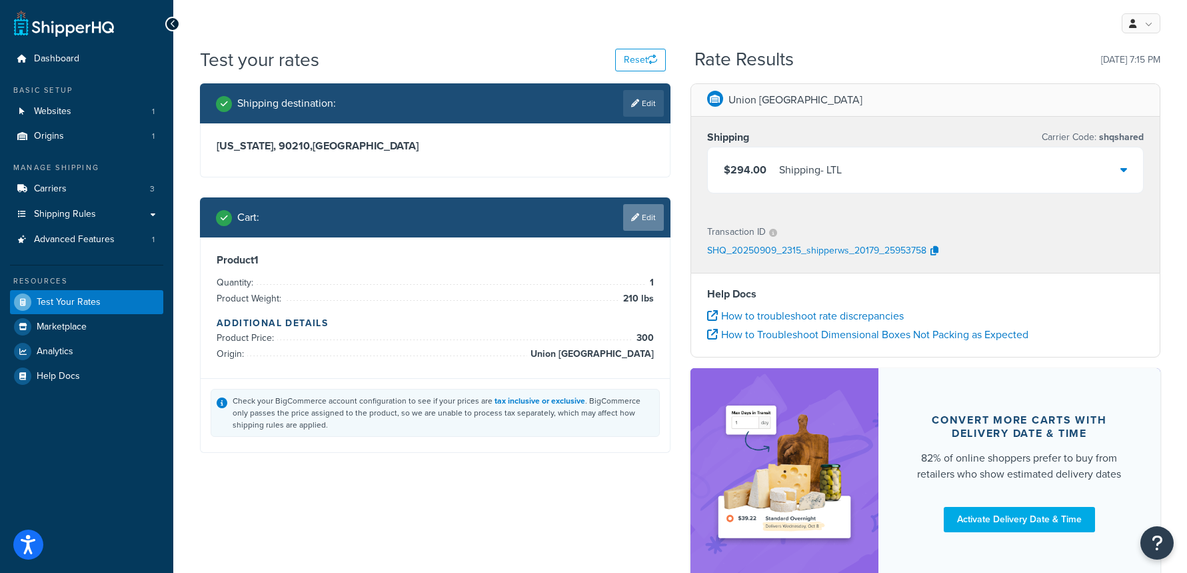
click at [634, 211] on link "Edit" at bounding box center [643, 217] width 41 height 27
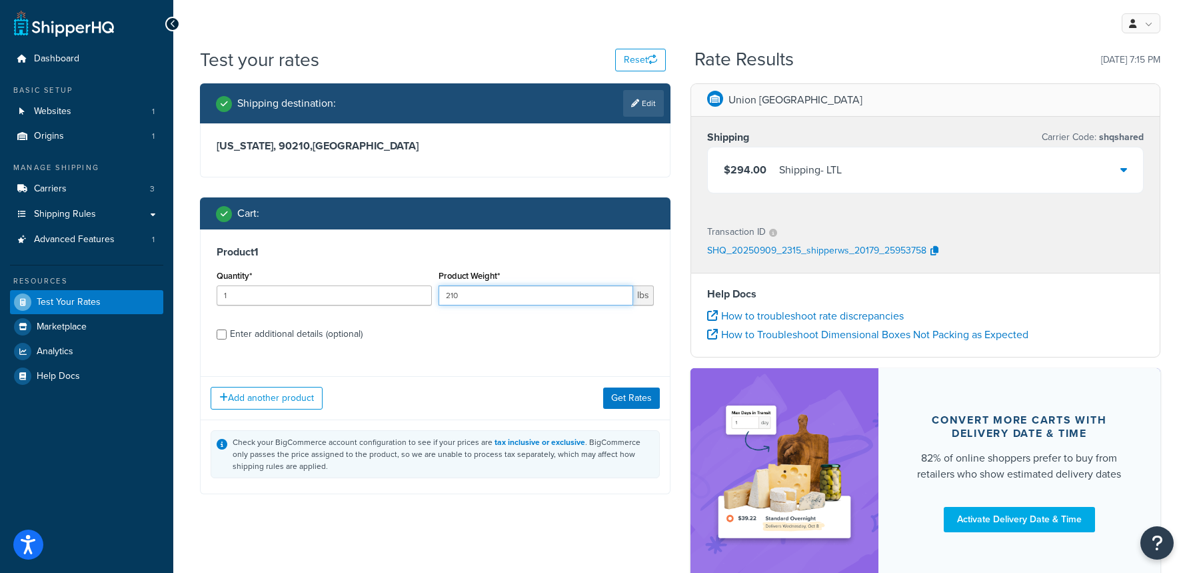
click at [522, 293] on input "210" at bounding box center [536, 295] width 195 height 20
type input "220"
click at [627, 400] on button "Get Rates" at bounding box center [631, 397] width 57 height 21
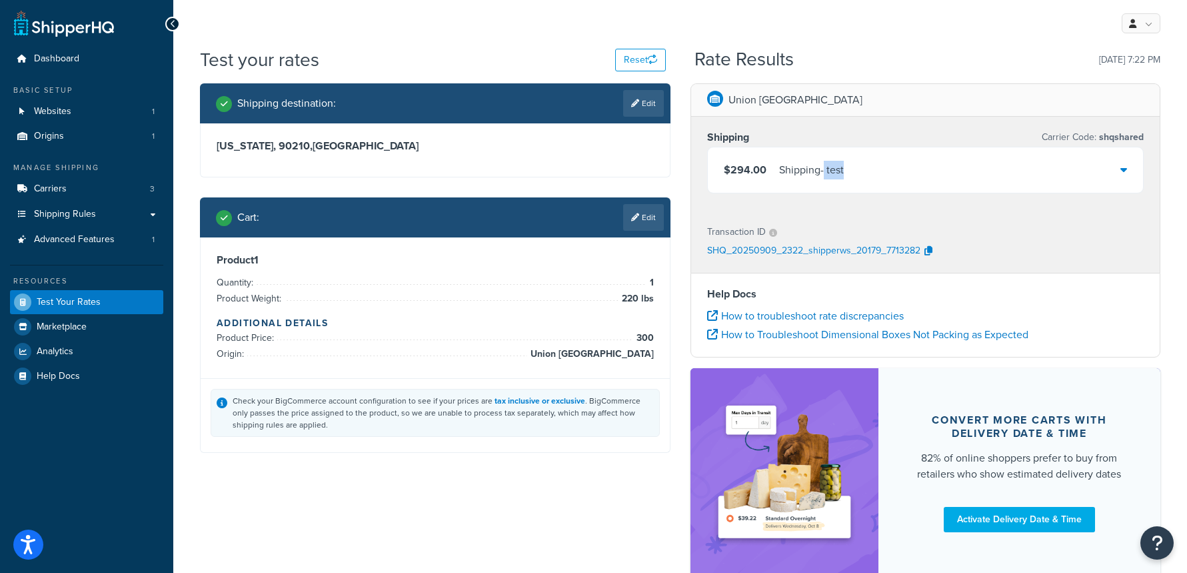
drag, startPoint x: 848, startPoint y: 171, endPoint x: 826, endPoint y: 172, distance: 22.0
click at [826, 172] on div "$294.00 Shipping - test" at bounding box center [926, 169] width 436 height 45
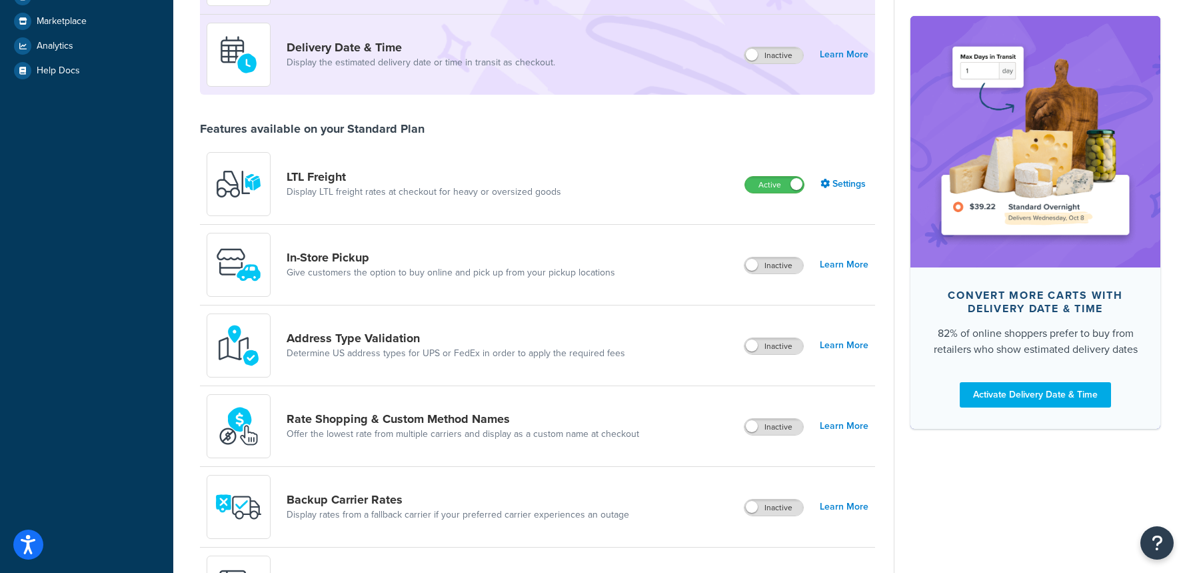
scroll to position [309, 0]
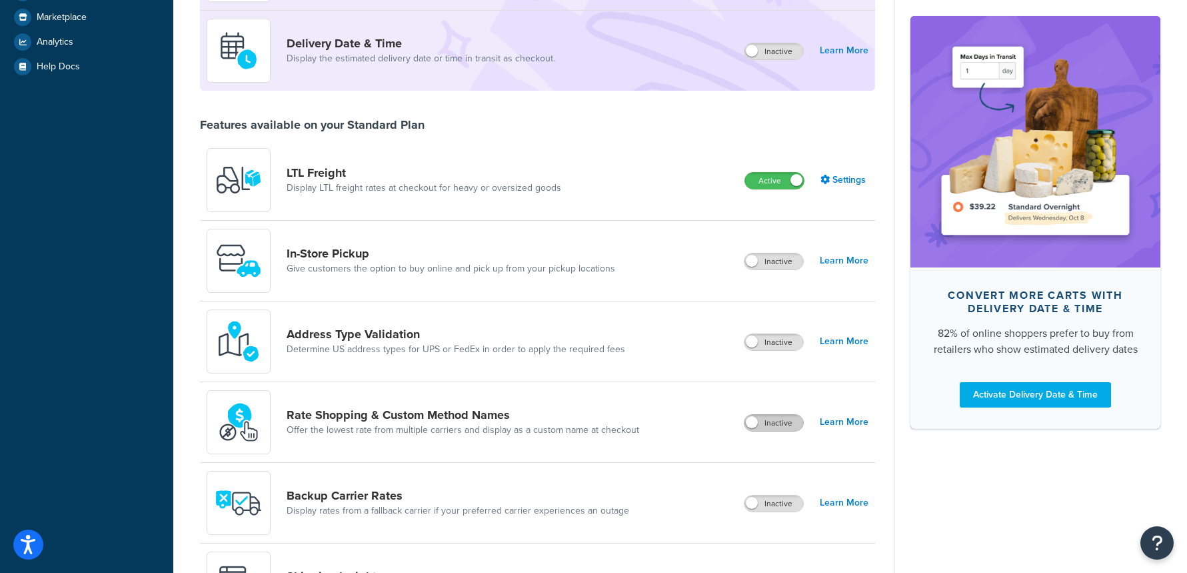
click at [771, 419] on label "Inactive" at bounding box center [774, 423] width 59 height 16
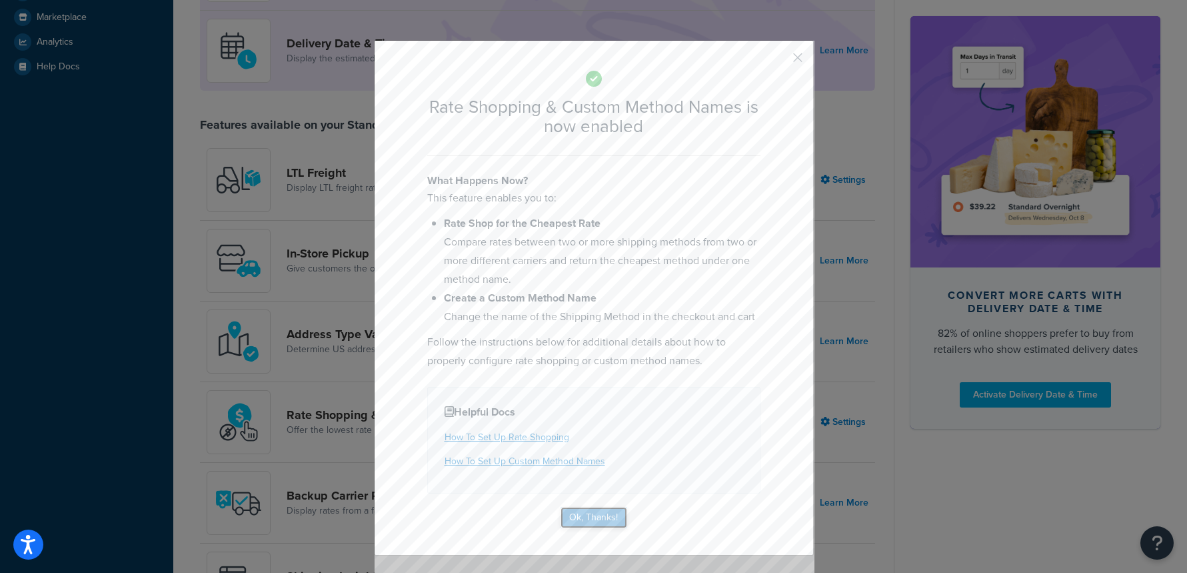
click at [591, 518] on button "Ok, Thanks!" at bounding box center [594, 517] width 67 height 21
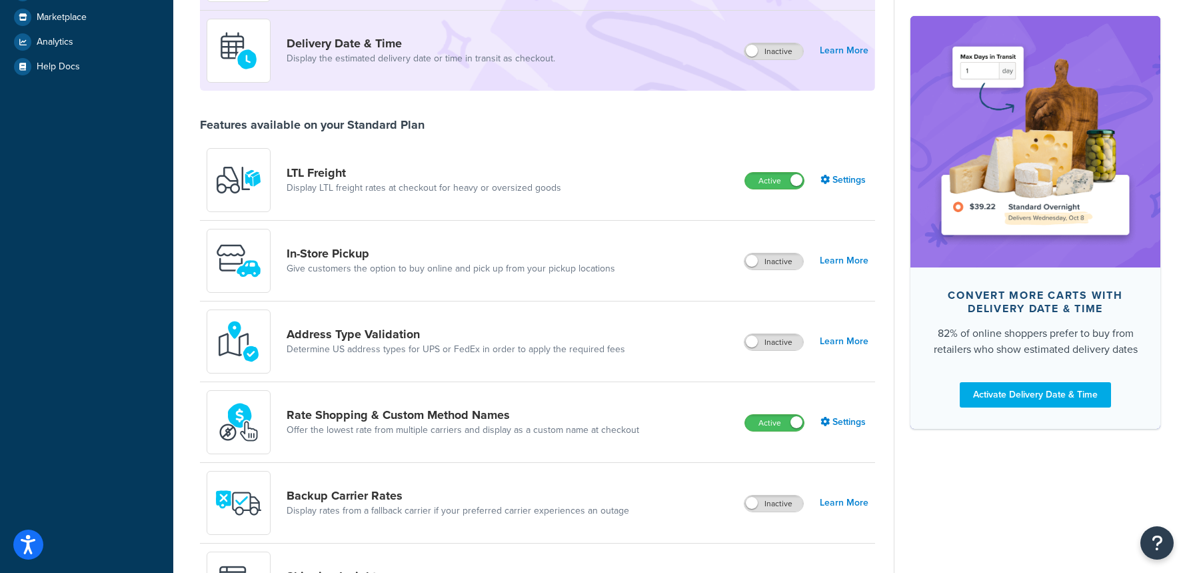
scroll to position [0, 0]
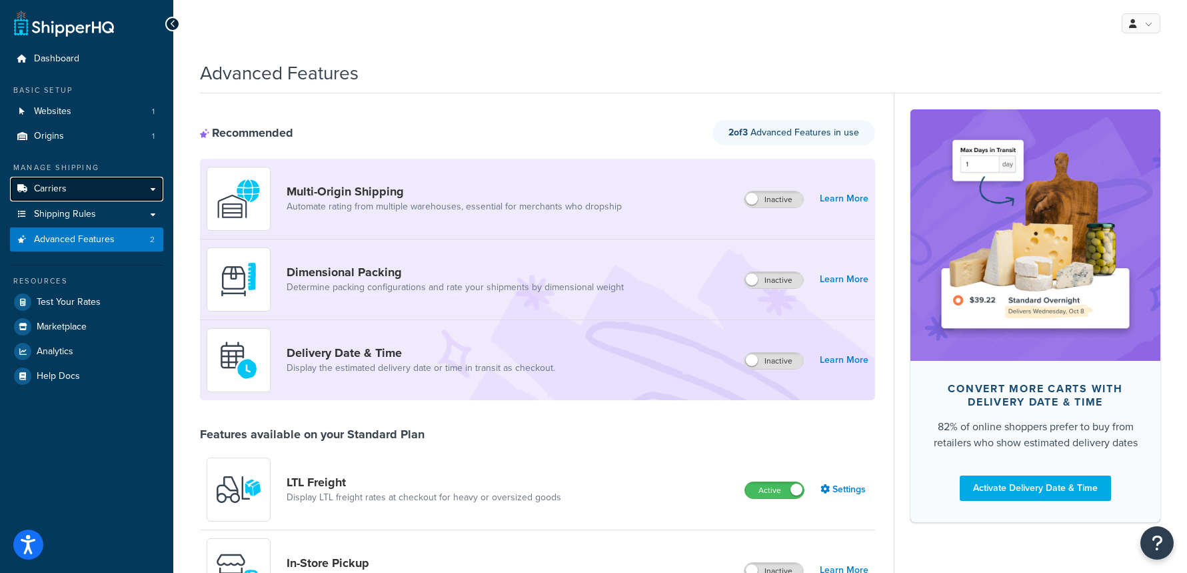
click at [75, 189] on link "Carriers" at bounding box center [86, 189] width 153 height 25
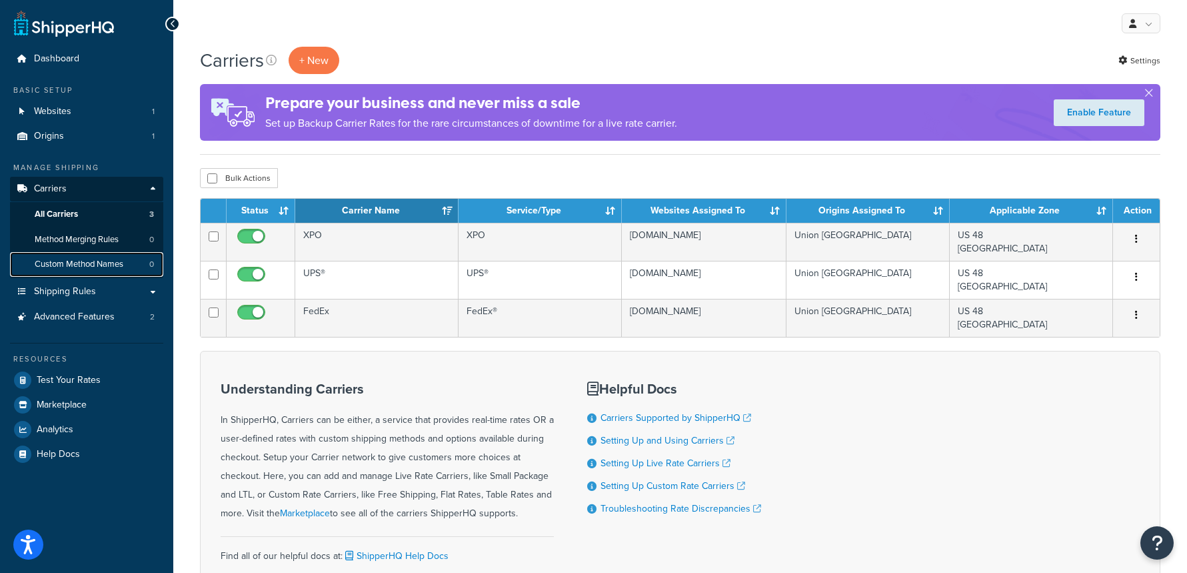
click at [91, 270] on link "Custom Method Names 0" at bounding box center [86, 264] width 153 height 25
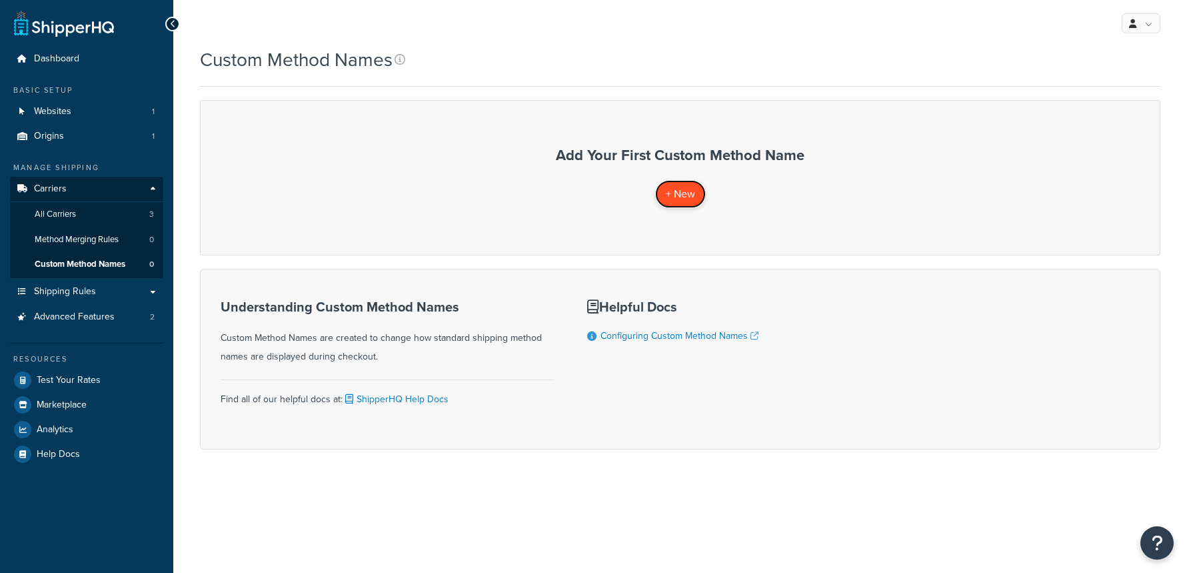
click at [677, 186] on span "+ New" at bounding box center [680, 193] width 29 height 15
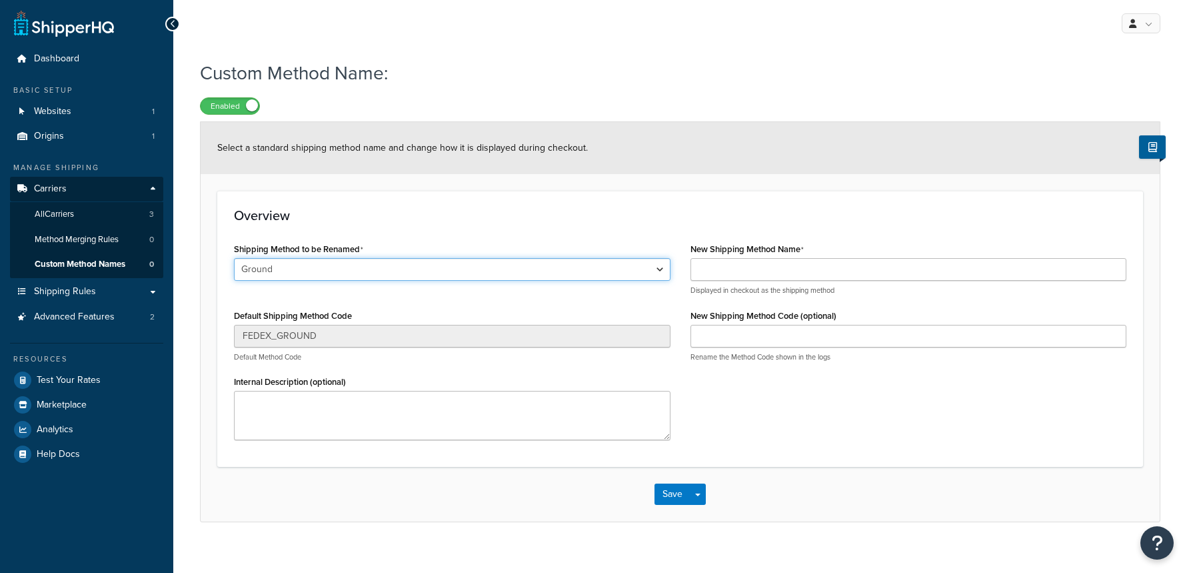
click at [385, 265] on select "Ground Freight FedEx Priority Freight FedEx Economy FedEx Regional Economy Frei…" at bounding box center [452, 269] width 437 height 23
select select "703001"
click at [234, 259] on select "Ground Freight FedEx Priority Freight FedEx Economy FedEx Regional Economy Frei…" at bounding box center [452, 269] width 437 height 23
type input "xpofreight"
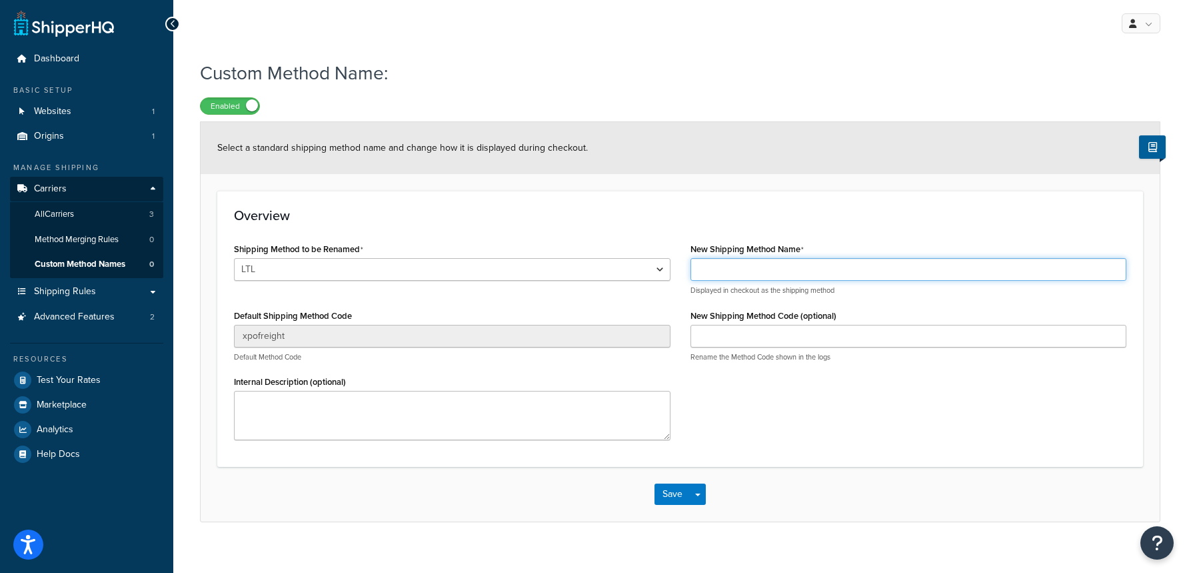
click at [800, 270] on input "New Shipping Method Name" at bounding box center [909, 269] width 437 height 23
type input "test"
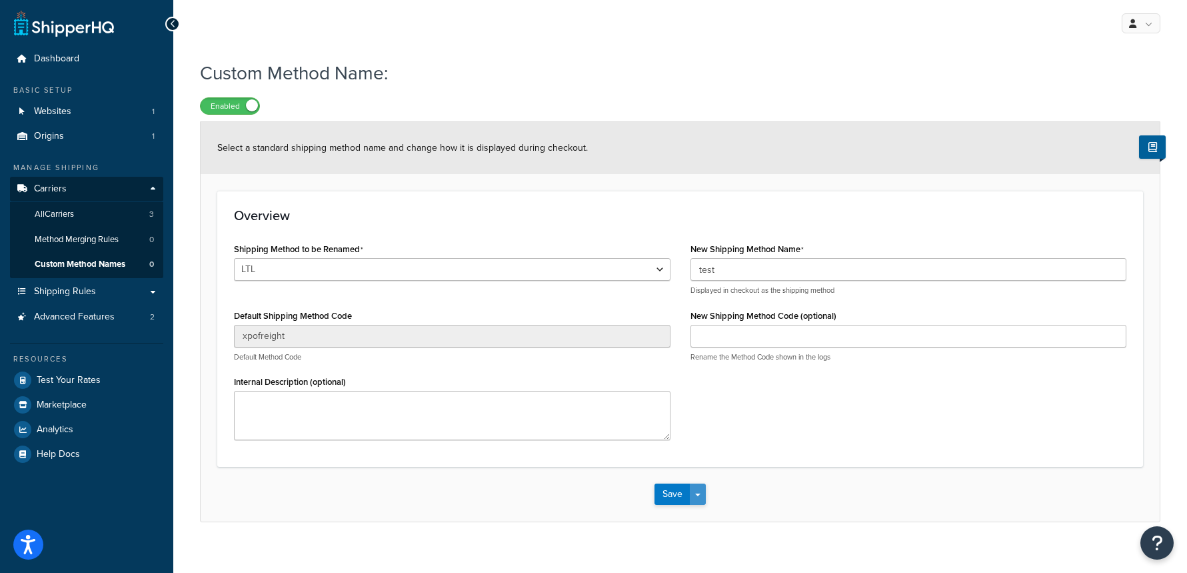
click at [700, 495] on span "button" at bounding box center [697, 494] width 5 height 3
click at [715, 520] on button "Save and Edit" at bounding box center [719, 519] width 129 height 28
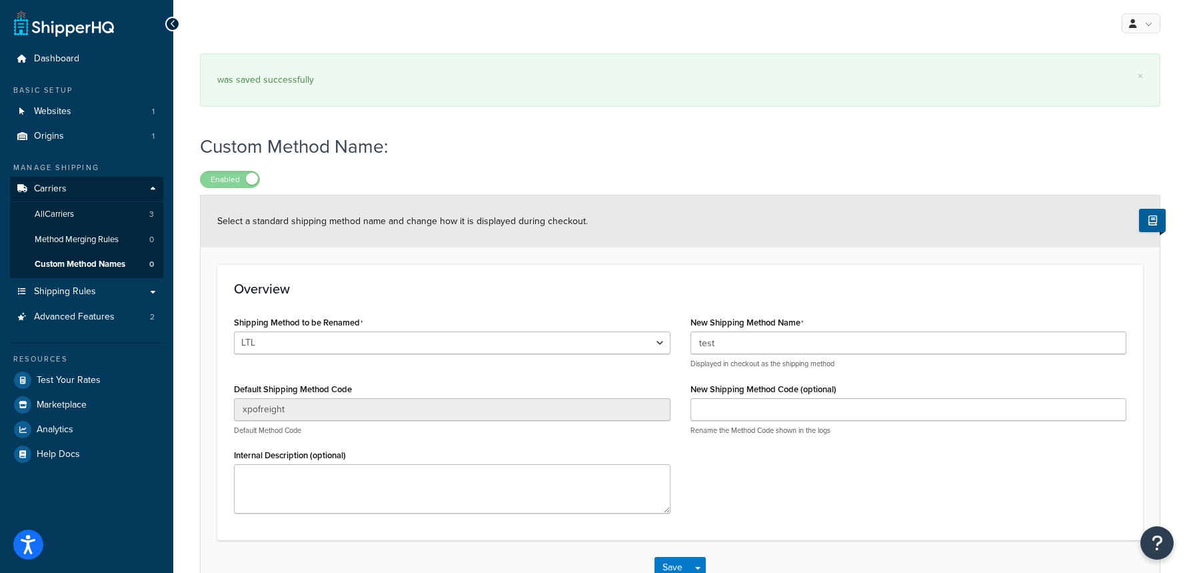
select select "703001"
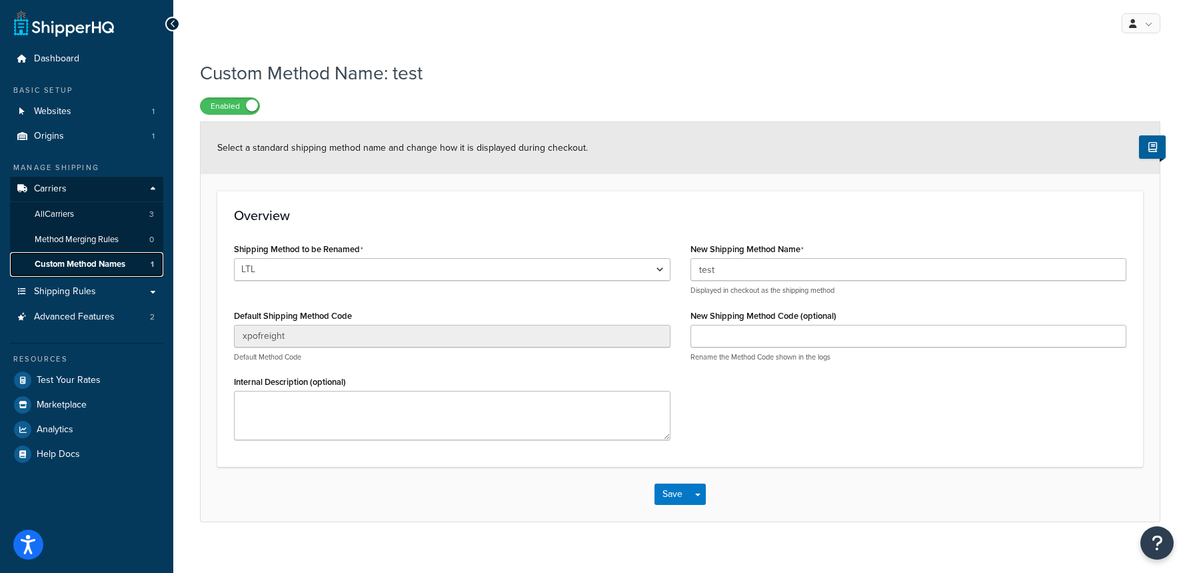
click at [127, 261] on link "Custom Method Names 1" at bounding box center [86, 264] width 153 height 25
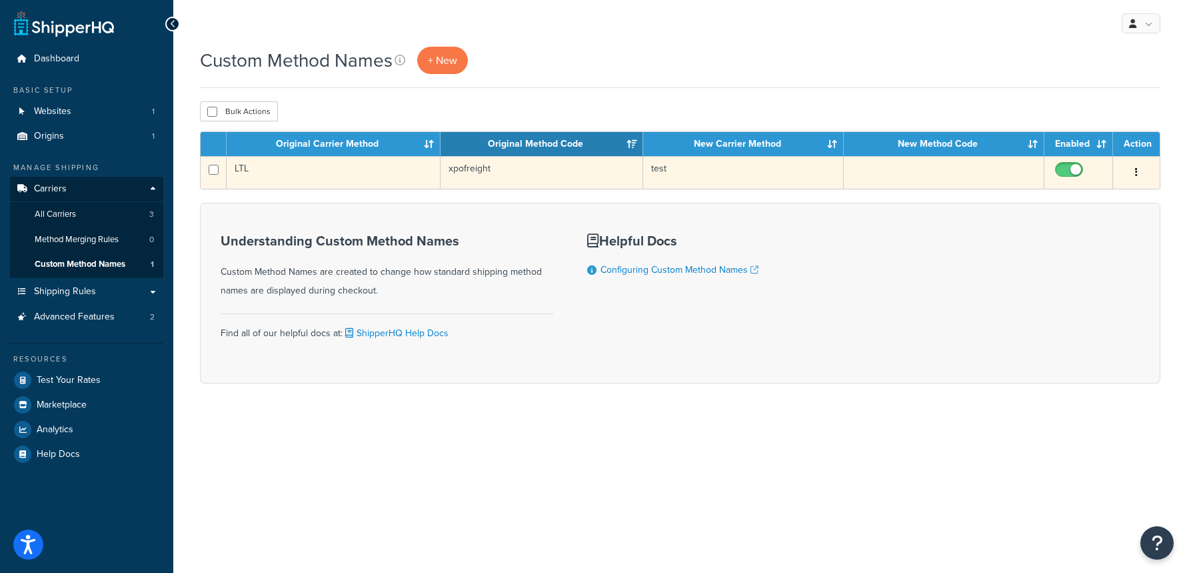
click at [1075, 169] on input "checkbox" at bounding box center [1071, 173] width 37 height 17
checkbox input "false"
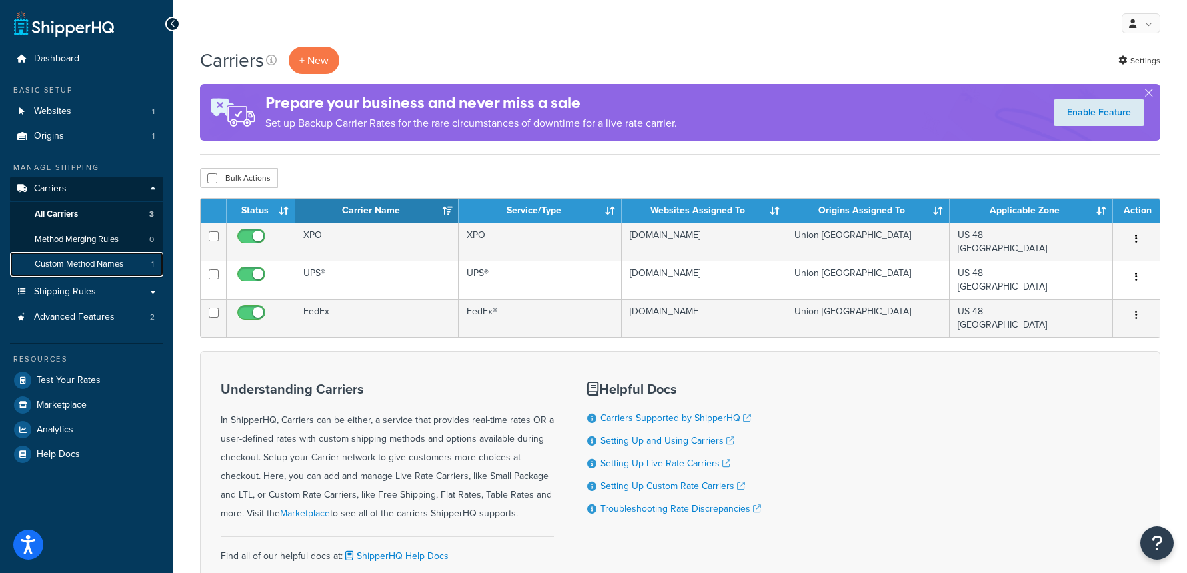
click at [118, 261] on span "Custom Method Names" at bounding box center [79, 264] width 89 height 11
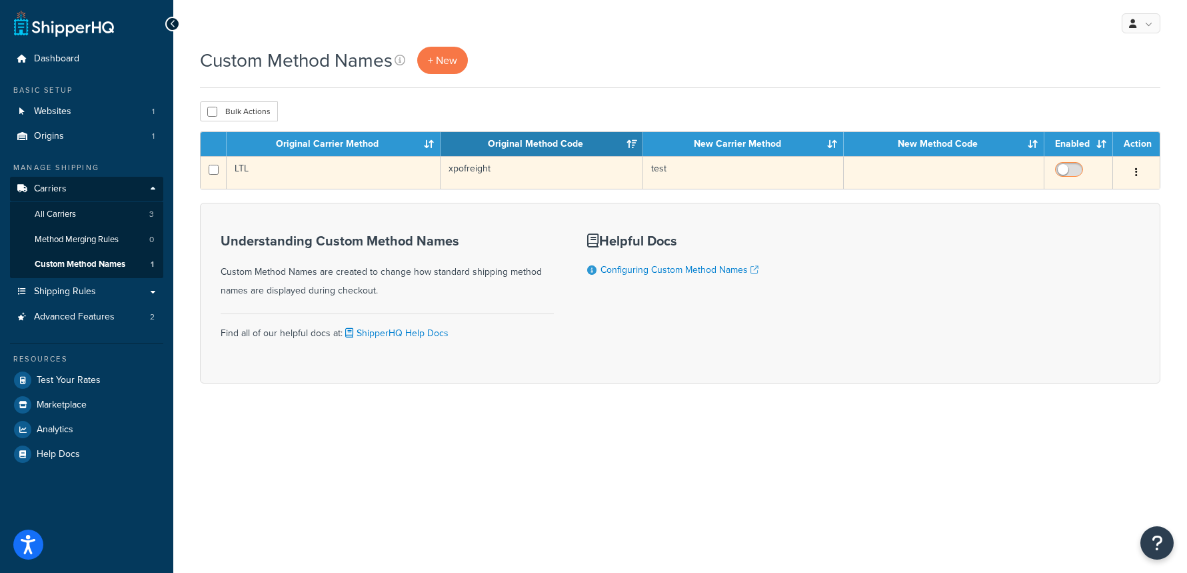
drag, startPoint x: 1069, startPoint y: 166, endPoint x: 965, endPoint y: 138, distance: 108.3
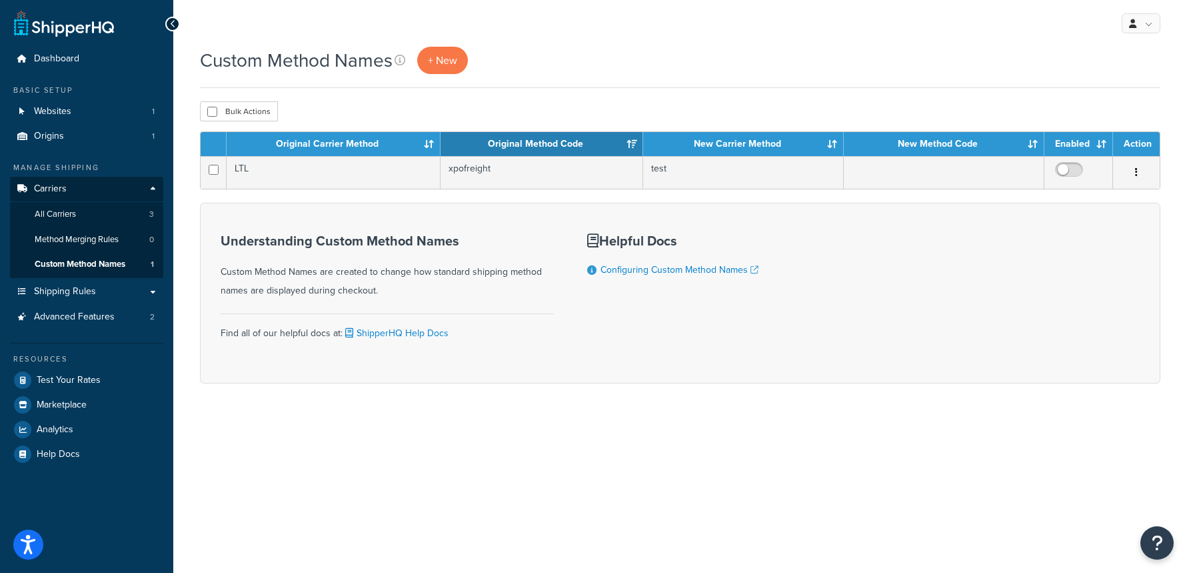
click at [1069, 166] on input "checkbox" at bounding box center [1071, 173] width 37 height 17
drag, startPoint x: 1076, startPoint y: 168, endPoint x: 753, endPoint y: 119, distance: 326.9
click at [1075, 168] on input "checkbox" at bounding box center [1071, 173] width 37 height 17
checkbox input "false"
